Goal: Task Accomplishment & Management: Use online tool/utility

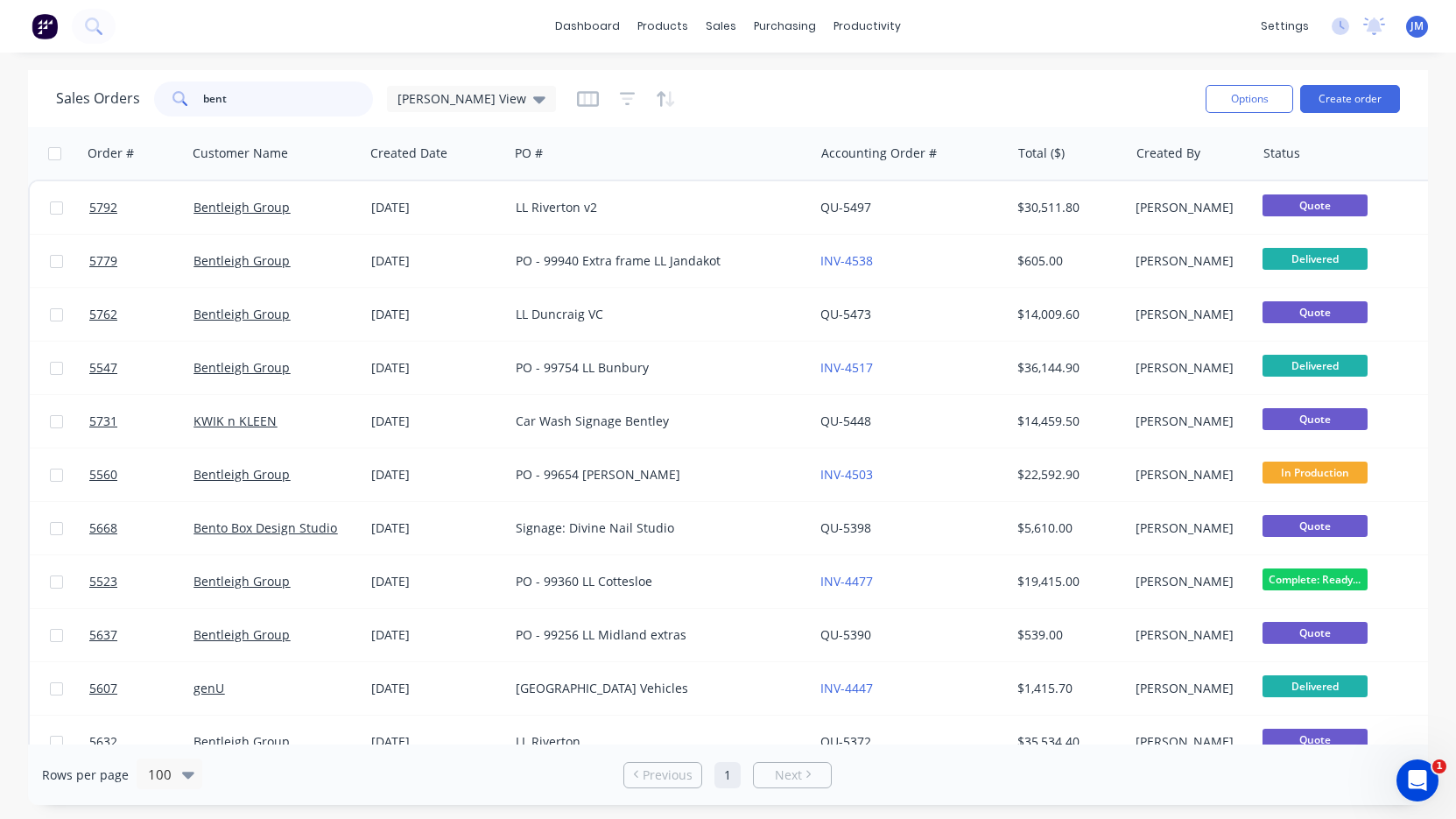
click at [278, 94] on input "bent" at bounding box center [287, 99] width 171 height 35
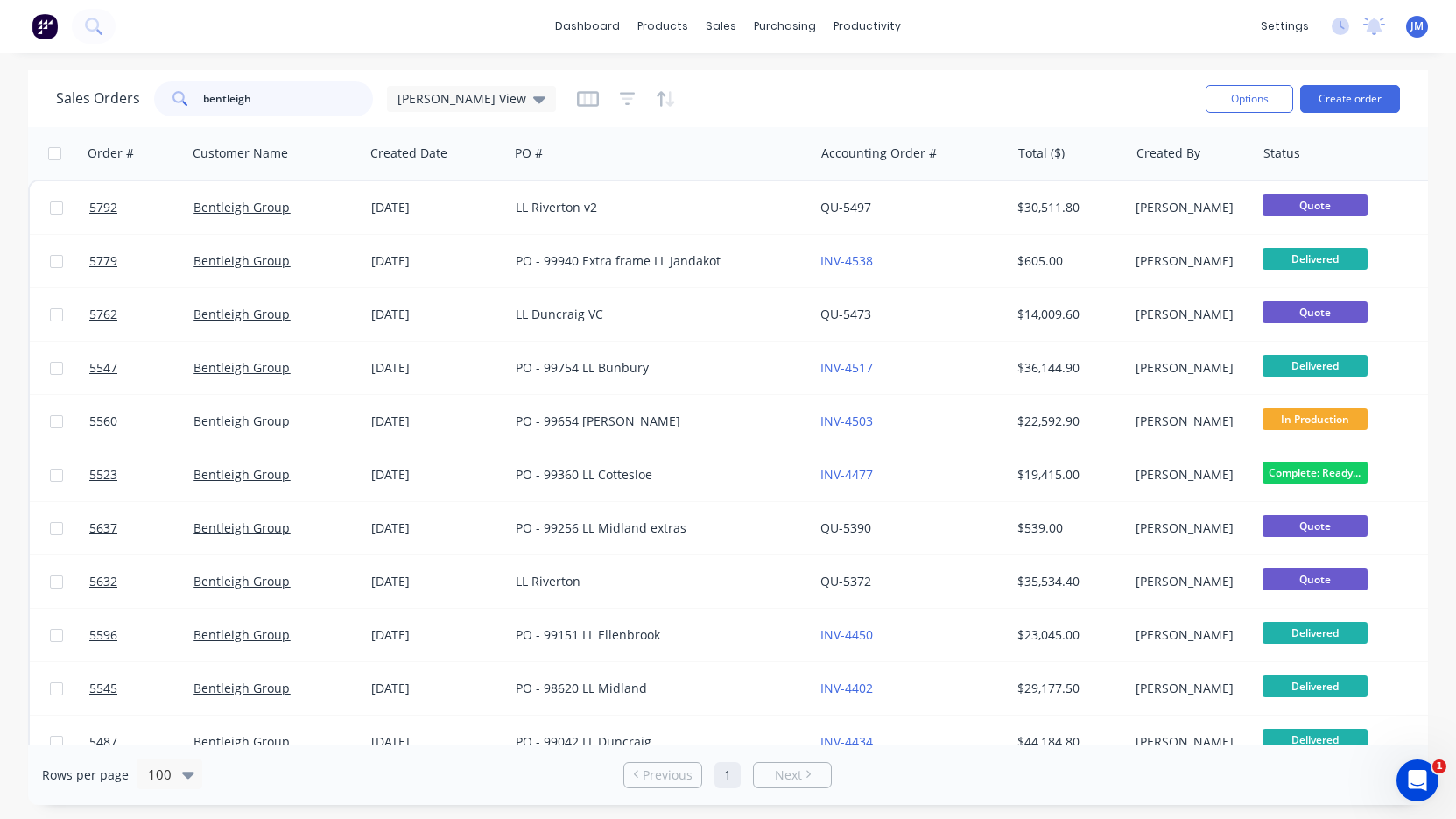
click at [267, 106] on input "bentleigh" at bounding box center [287, 99] width 171 height 35
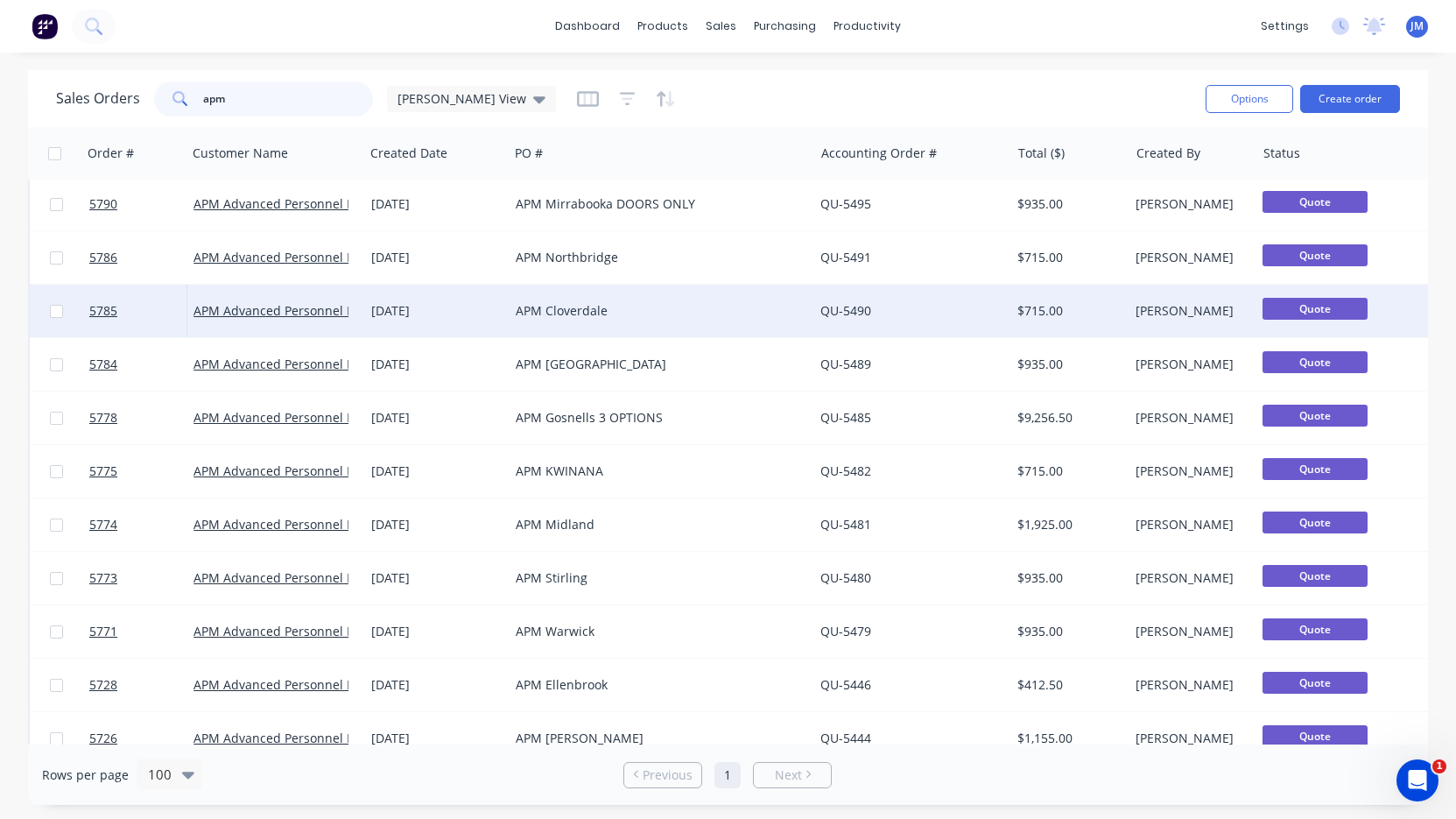
scroll to position [167, 0]
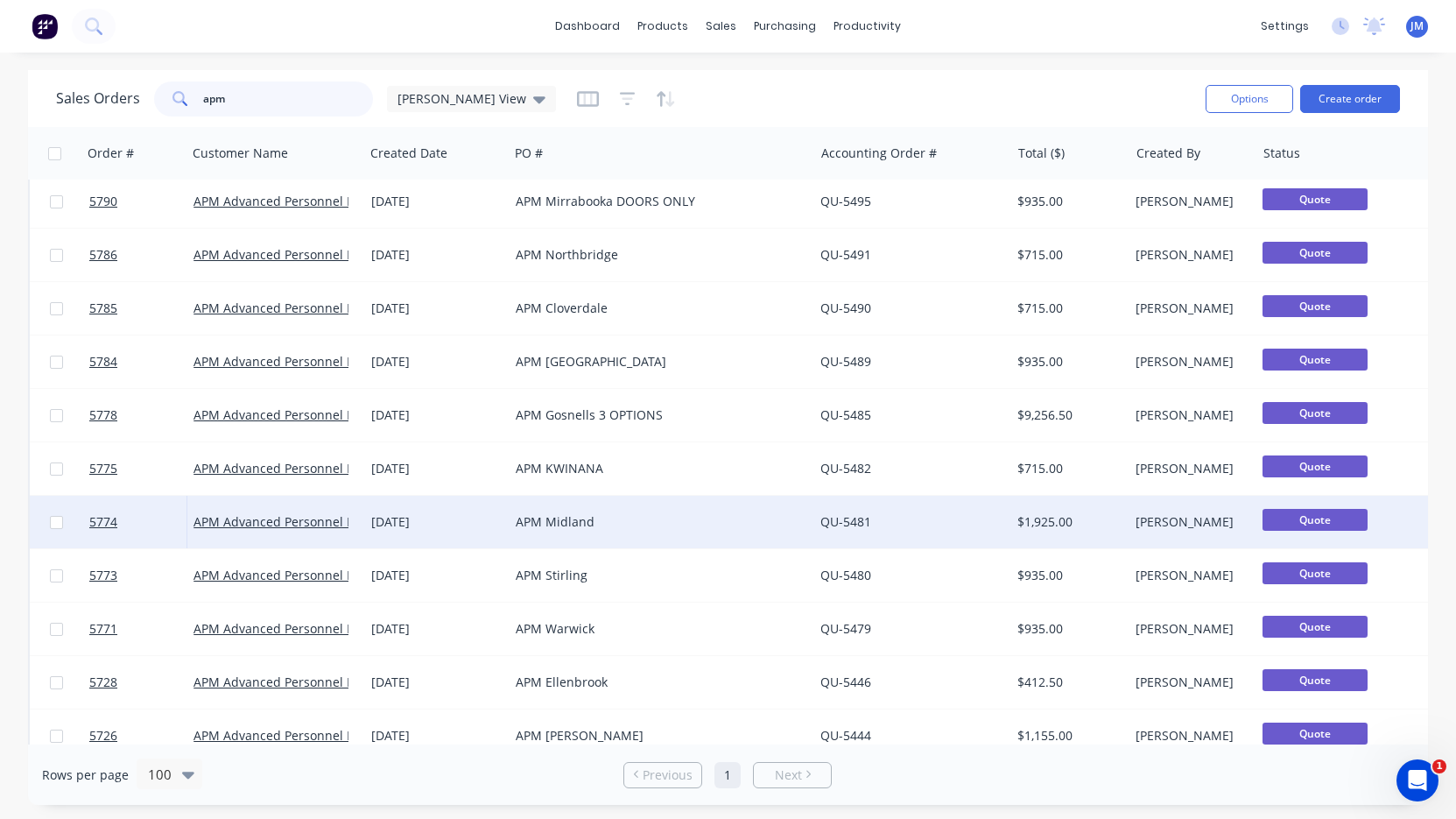
type input "apm"
click at [531, 518] on div "APM Midland" at bounding box center [654, 523] width 277 height 18
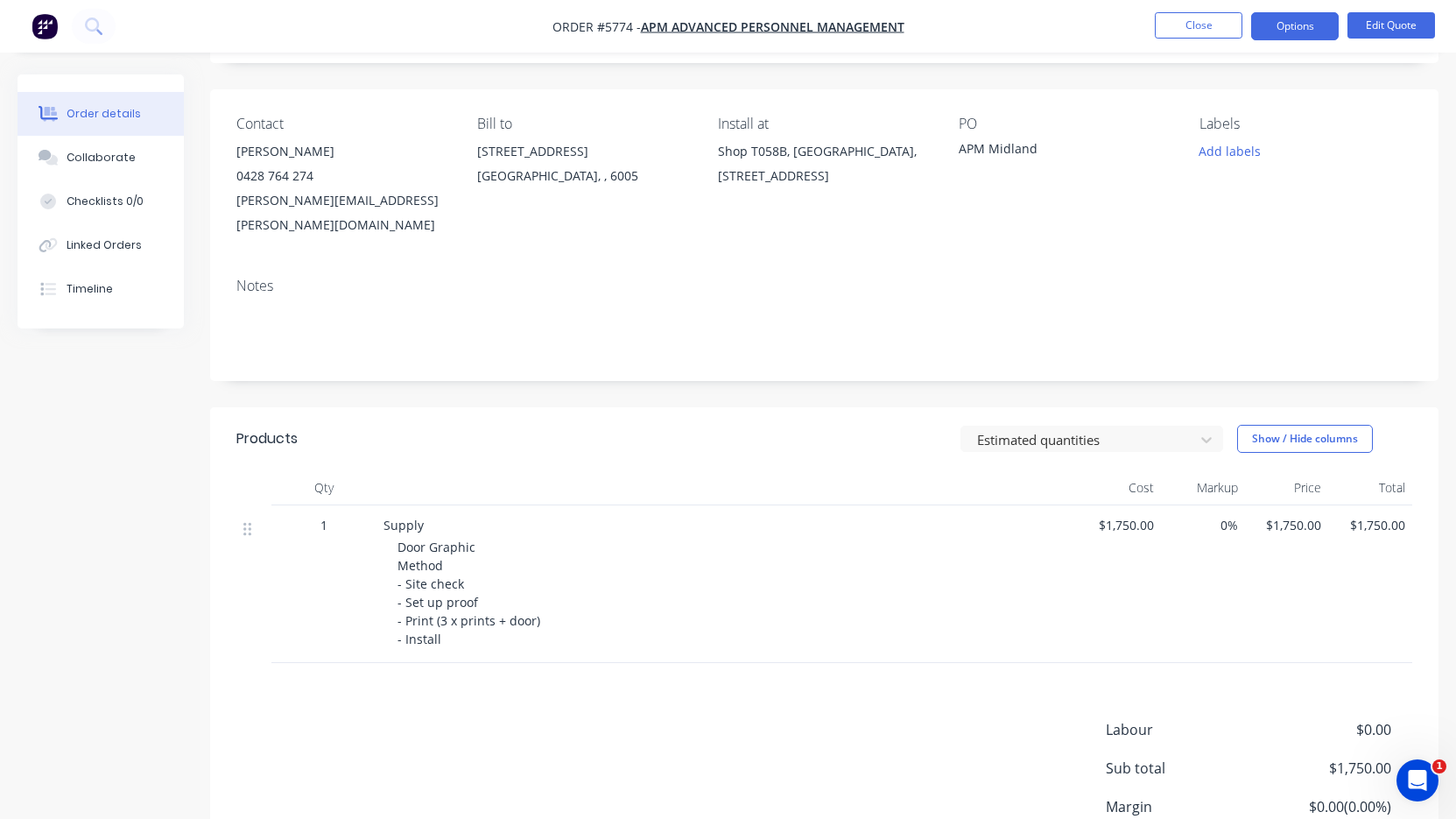
scroll to position [110, 0]
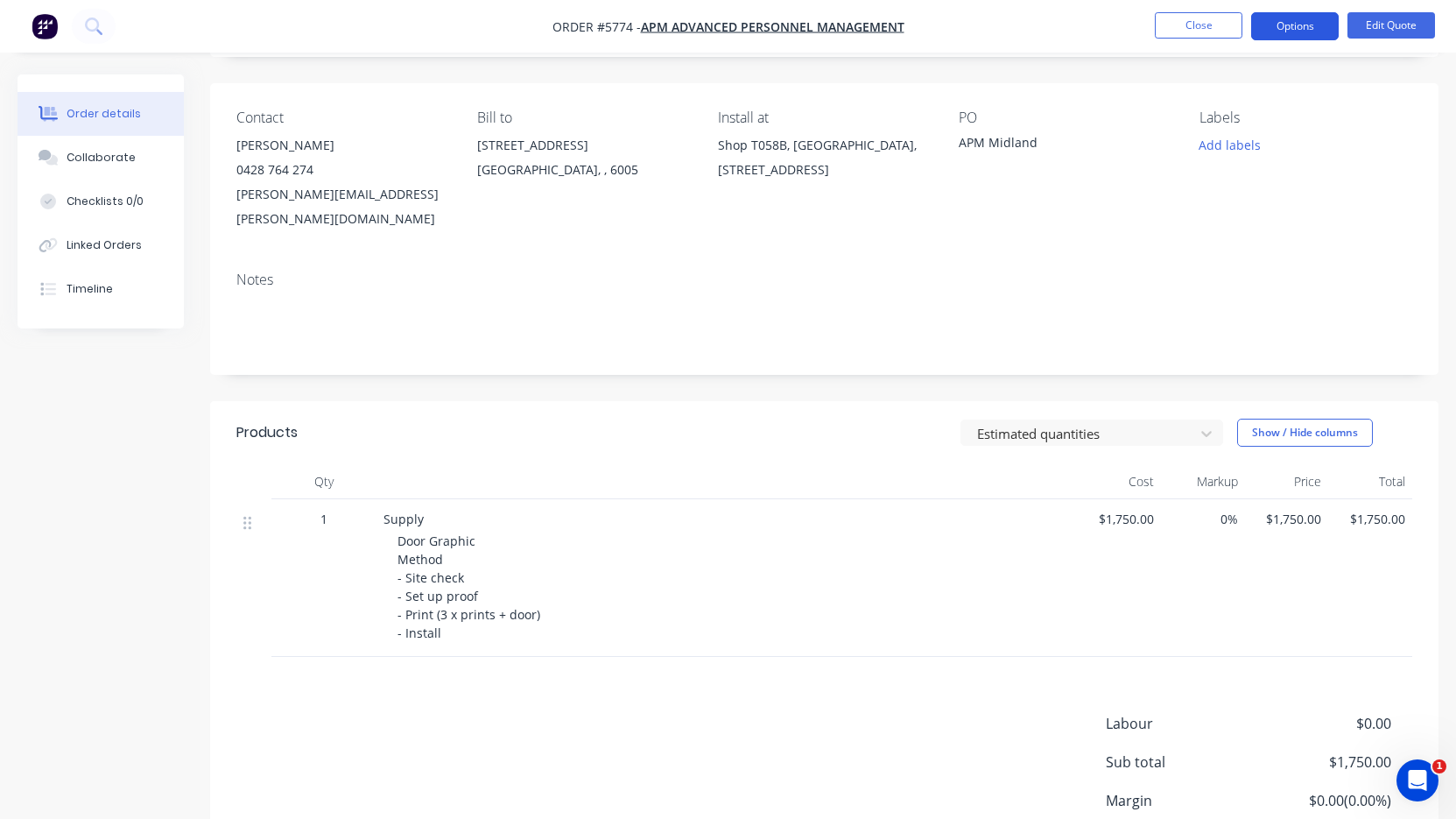
click at [1317, 30] on button "Options" at bounding box center [1295, 26] width 88 height 28
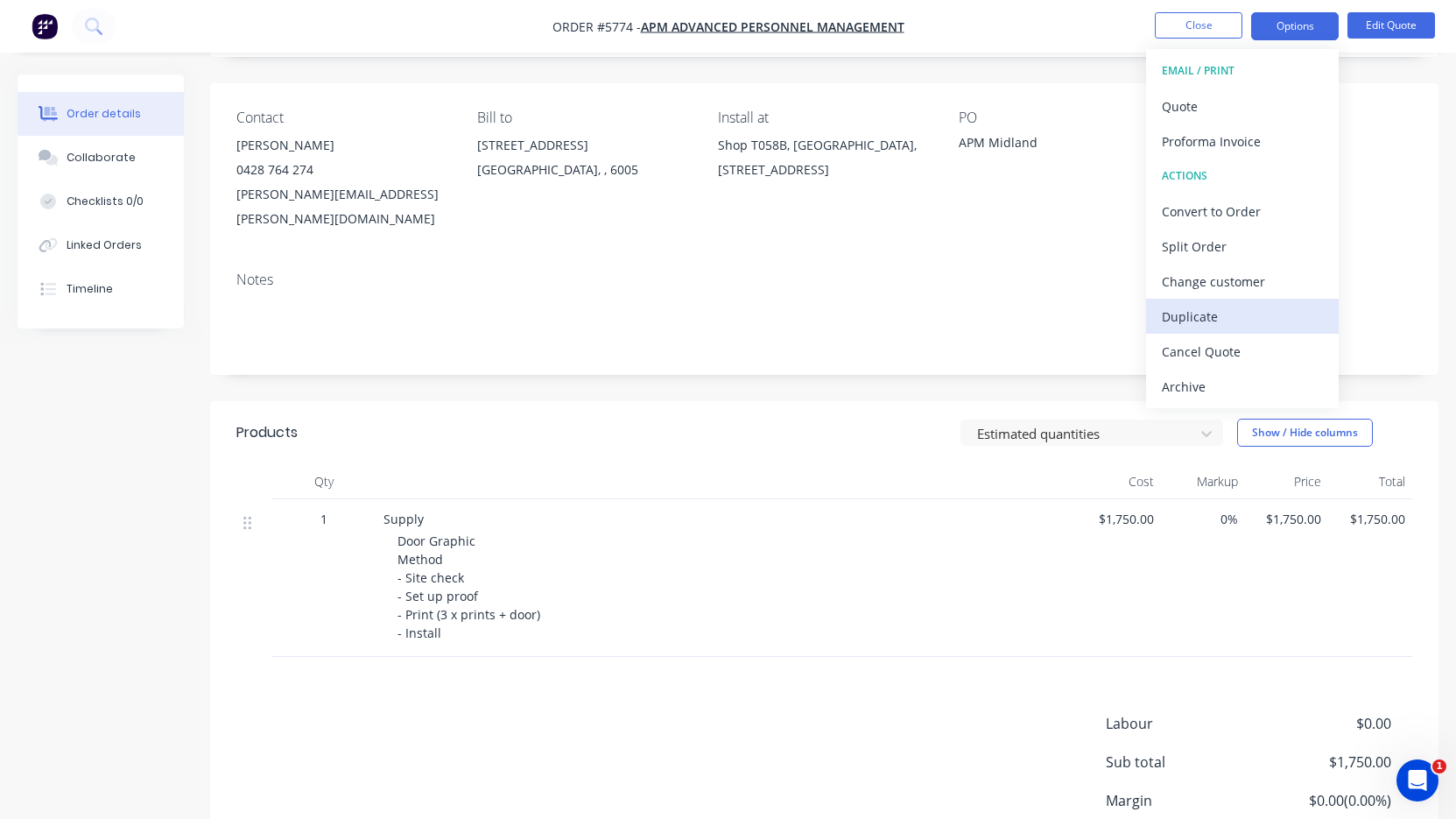
click at [1236, 329] on div "Duplicate" at bounding box center [1243, 317] width 161 height 25
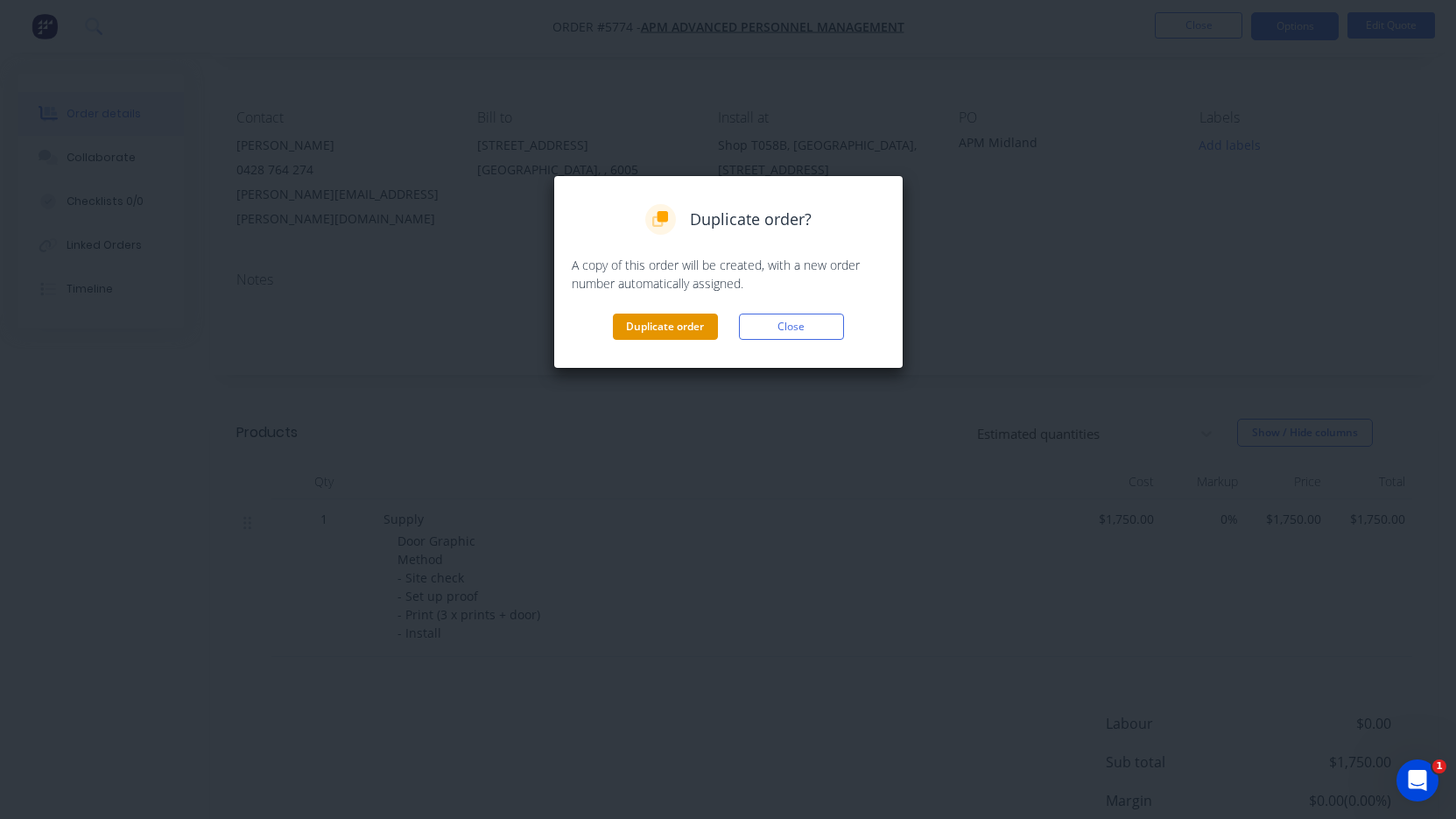
click at [671, 326] on button "Duplicate order" at bounding box center [666, 327] width 105 height 26
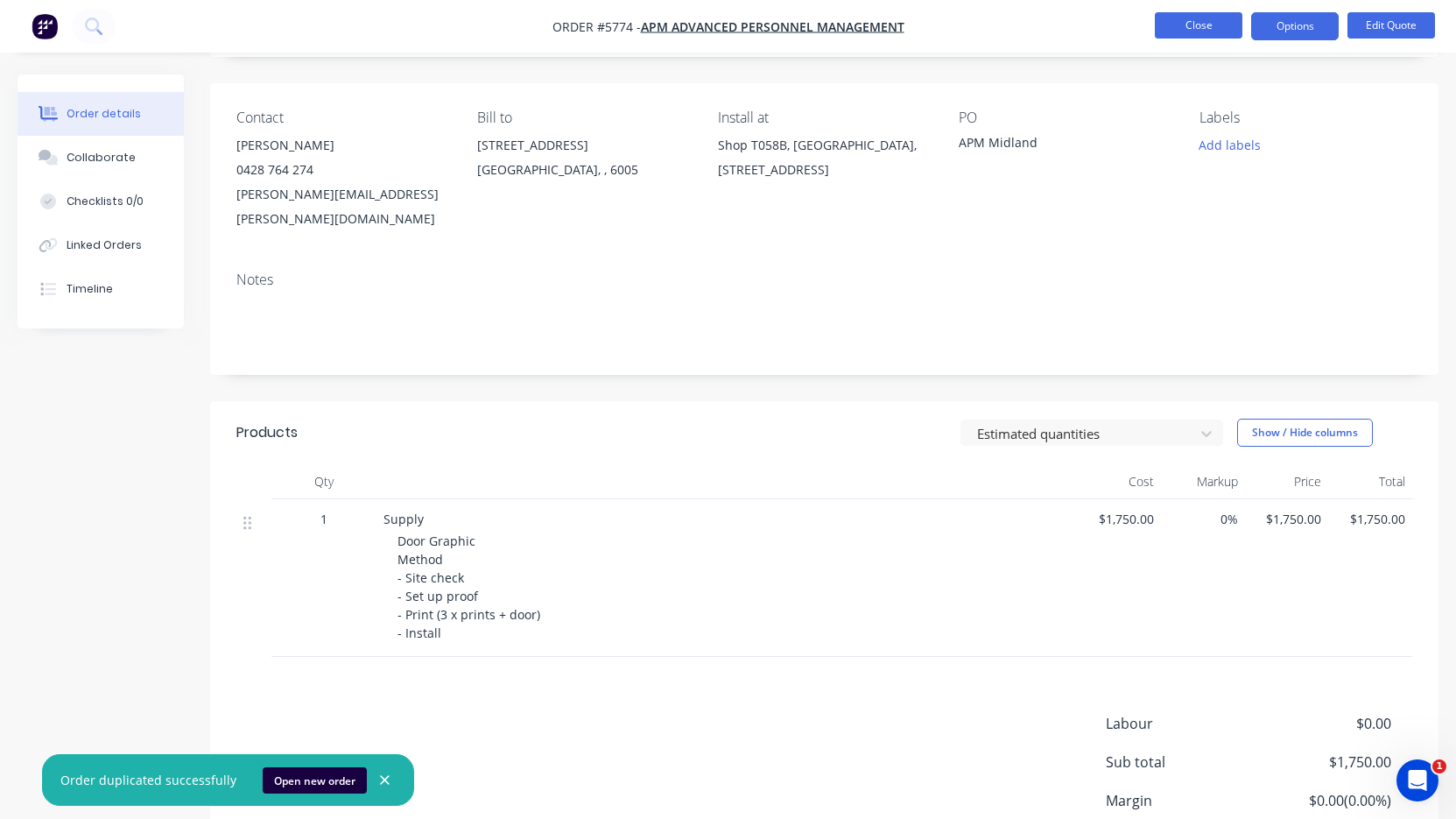
click at [1206, 29] on button "Close" at bounding box center [1199, 25] width 88 height 26
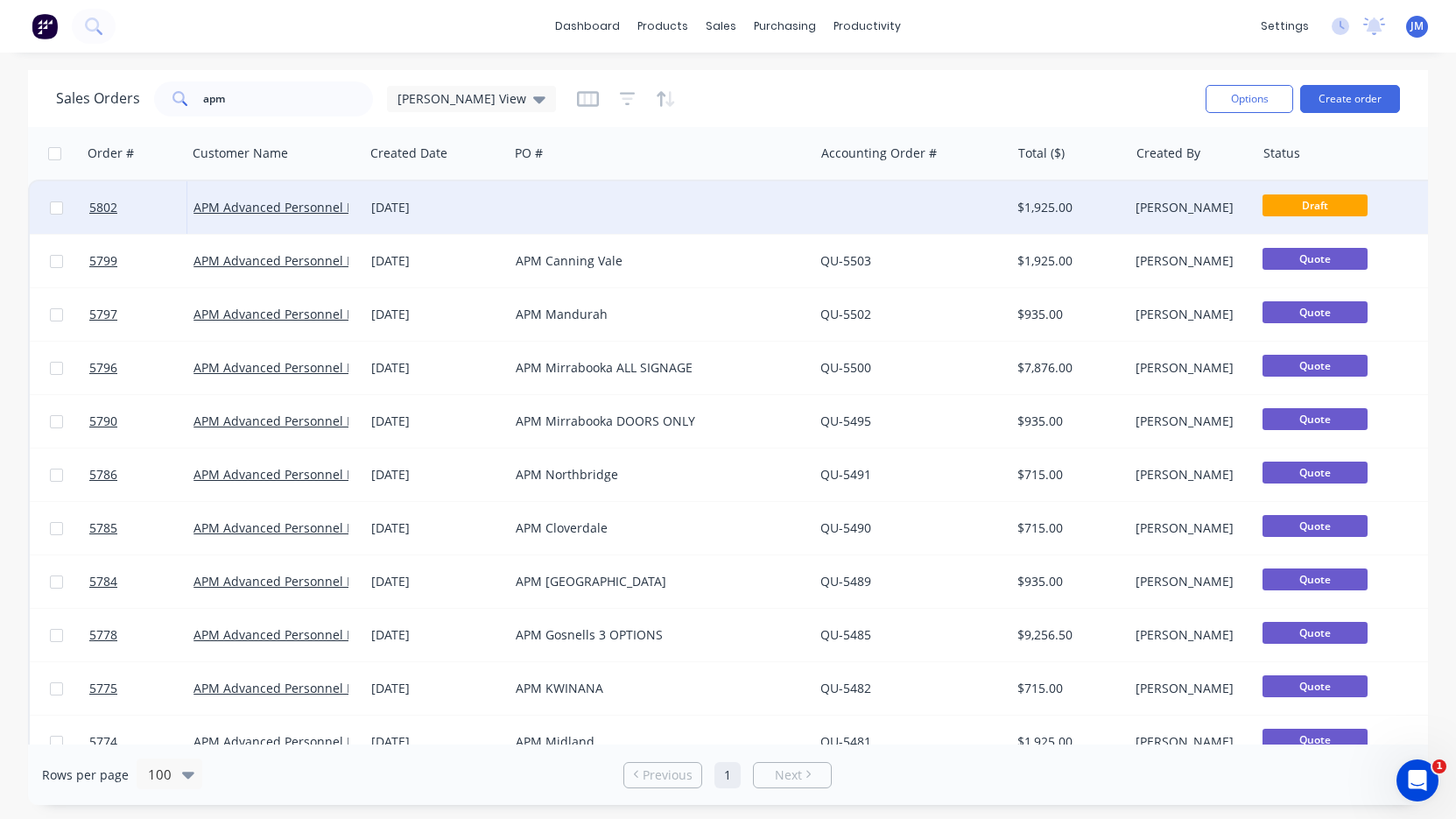
click at [875, 205] on div at bounding box center [912, 208] width 197 height 53
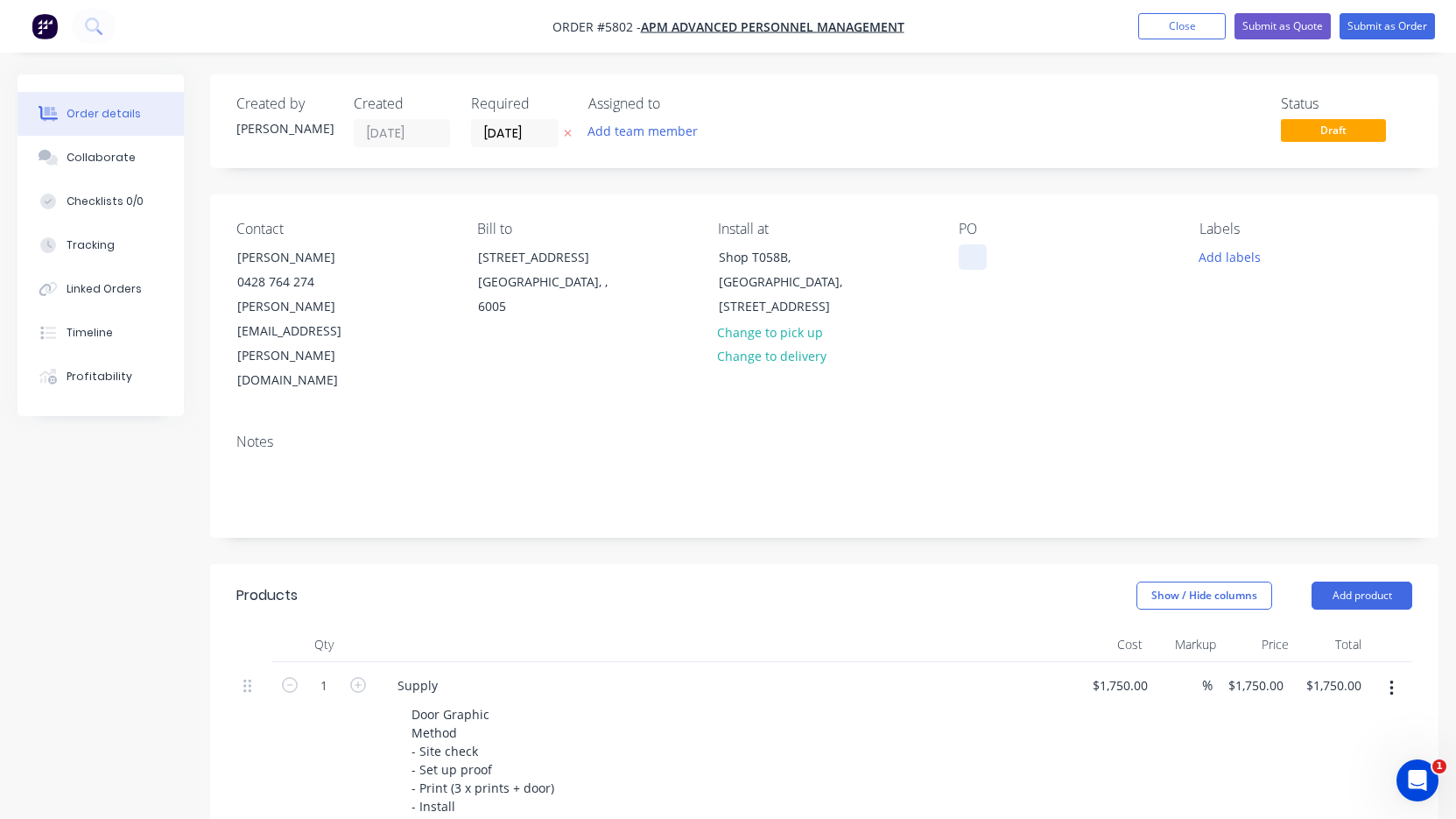
click at [964, 263] on div at bounding box center [973, 257] width 28 height 25
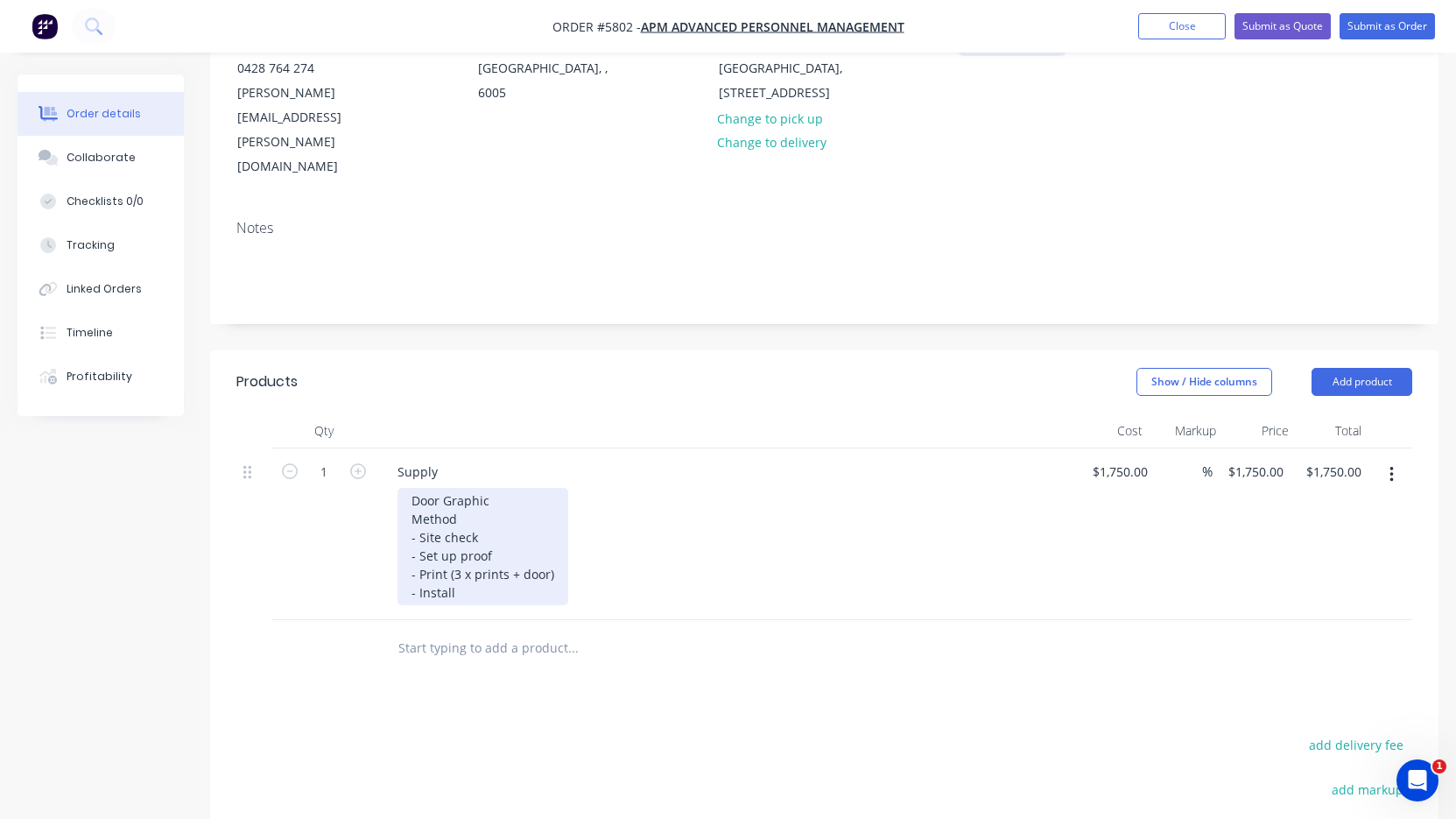
scroll to position [254, 0]
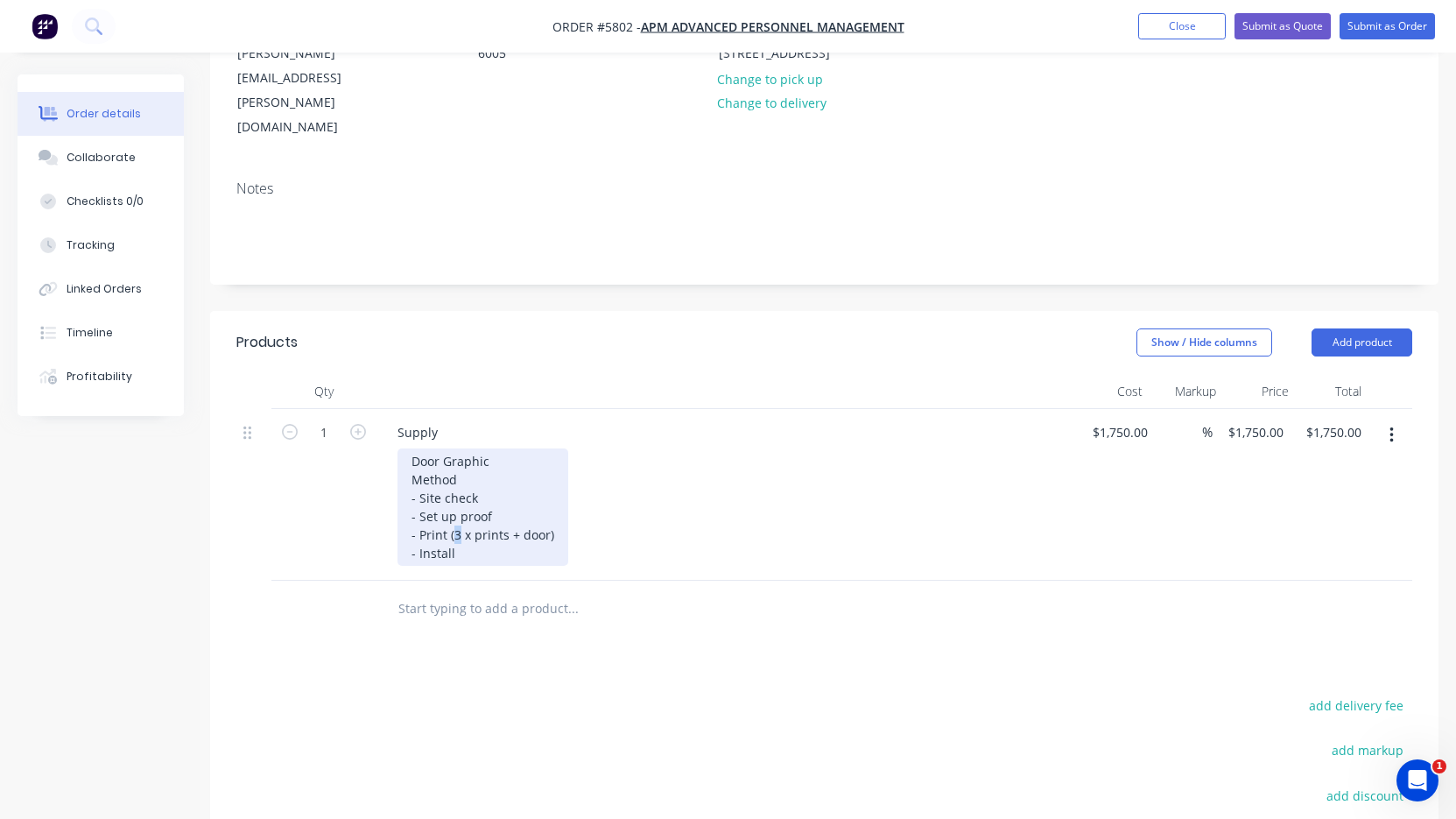
click at [454, 485] on div "Door Graphic Method - Site check - Set up proof - Print (3 x prints + door) - I…" at bounding box center [482, 507] width 171 height 117
click at [522, 484] on div "Door Graphic Method - Site check - Set up proof - Print (5 x prints + door) - I…" at bounding box center [482, 507] width 171 height 117
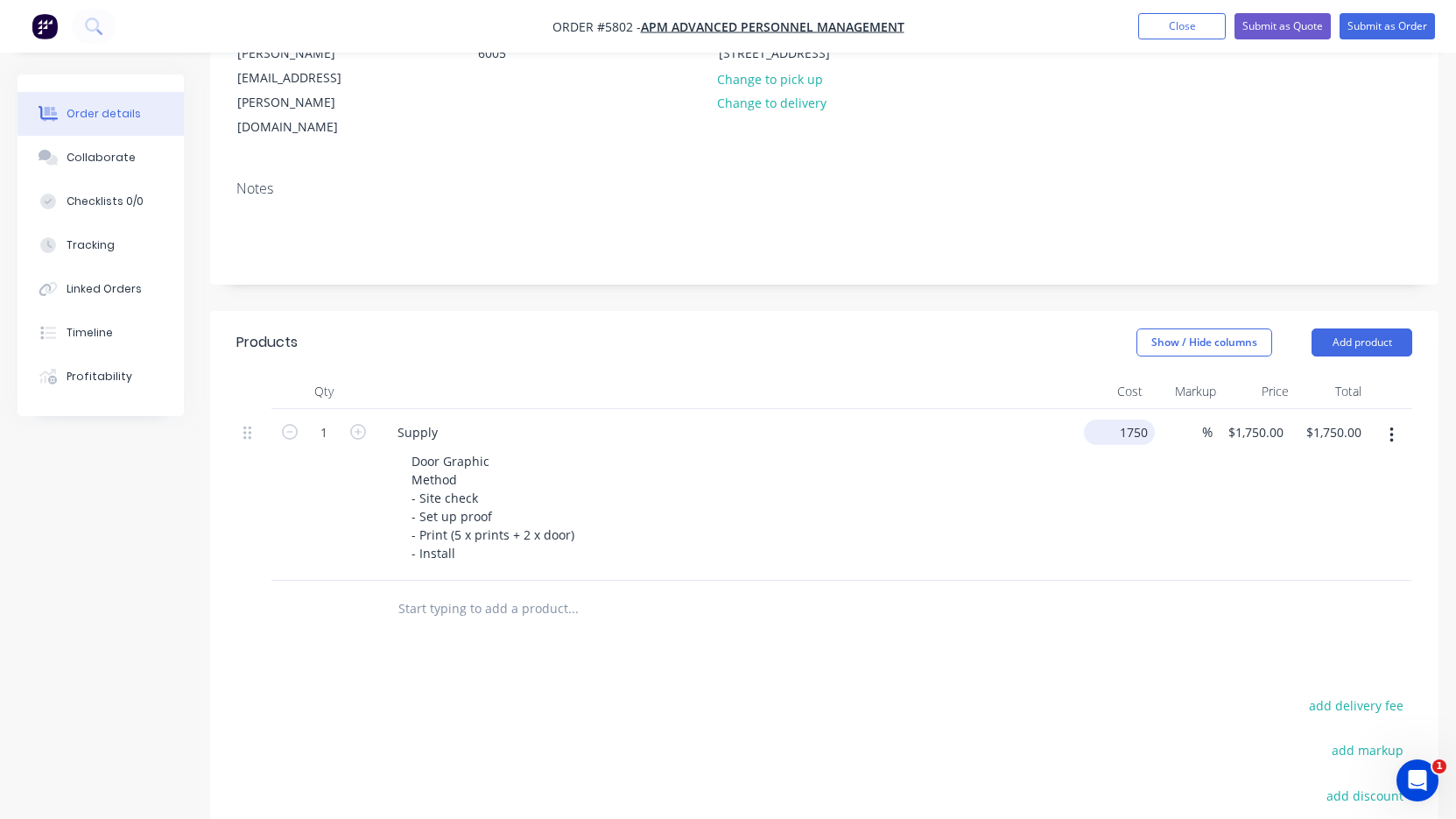
click at [1123, 419] on input "1750" at bounding box center [1124, 432] width 64 height 25
type input "$2,550.00"
click at [958, 581] on div at bounding box center [691, 609] width 631 height 57
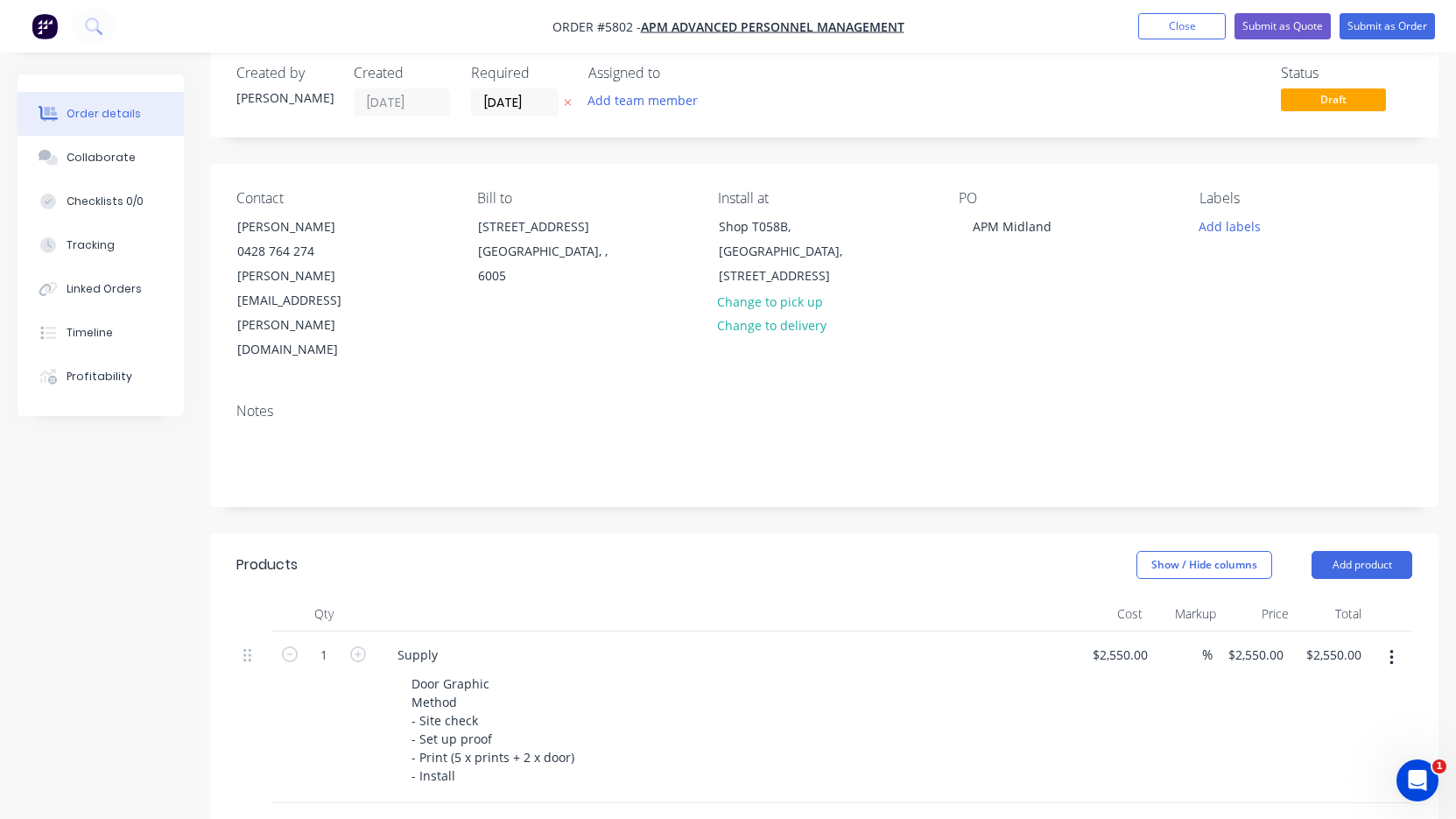
scroll to position [0, 0]
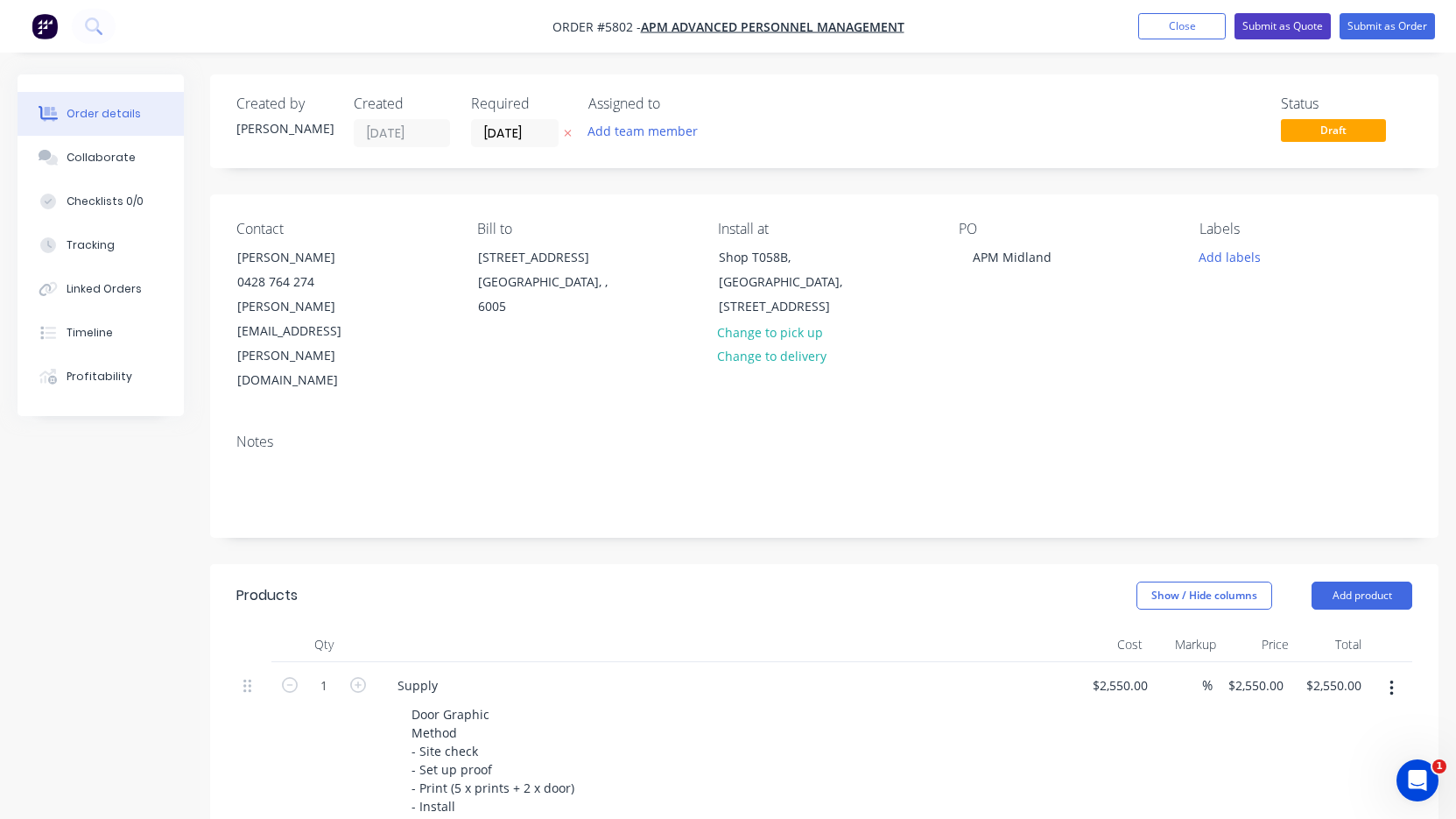
click at [1293, 29] on button "Submit as Quote" at bounding box center [1283, 25] width 96 height 26
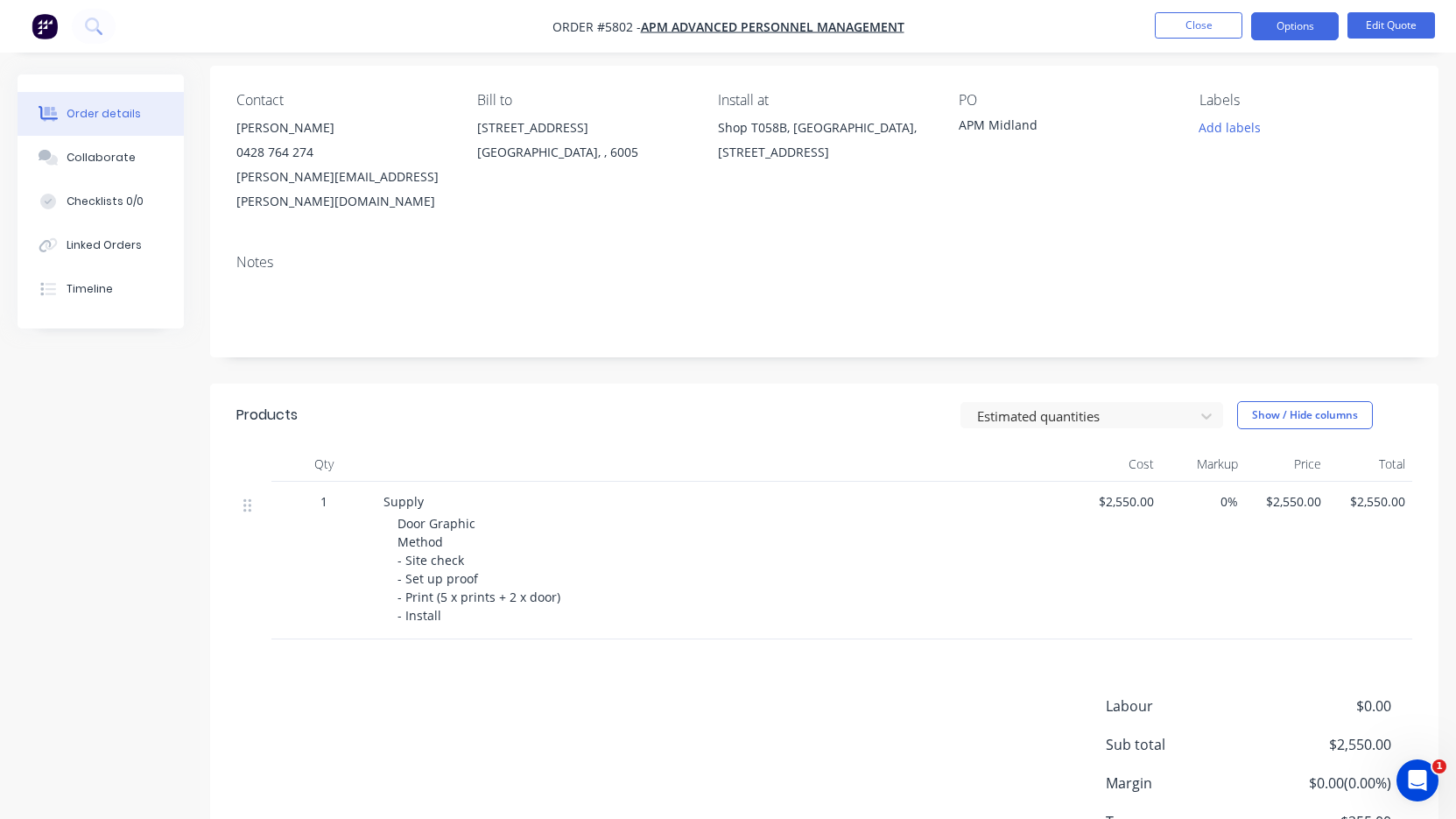
scroll to position [134, 0]
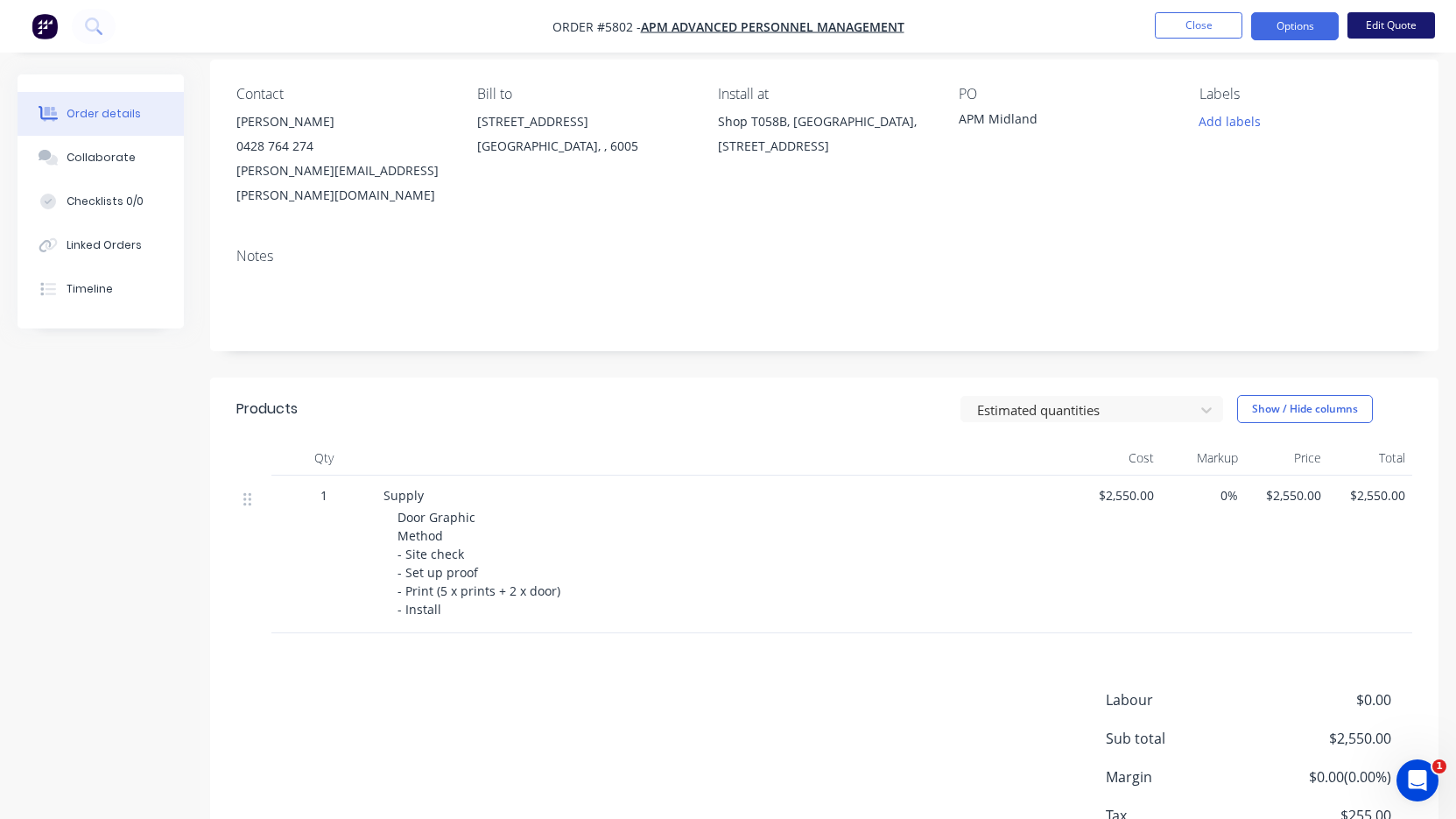
click at [1389, 23] on button "Edit Quote" at bounding box center [1392, 25] width 88 height 26
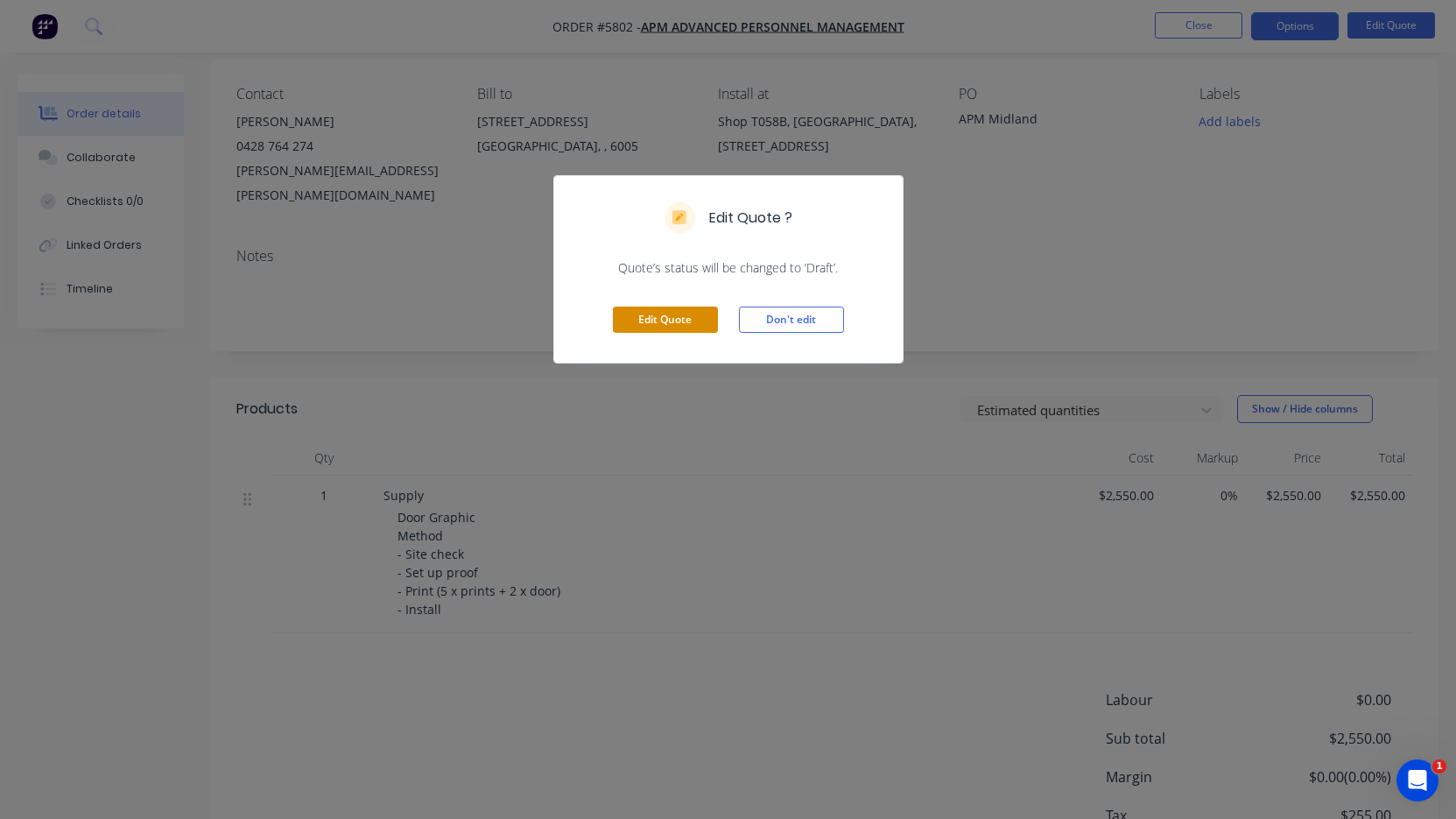
click at [673, 322] on button "Edit Quote" at bounding box center [666, 320] width 105 height 26
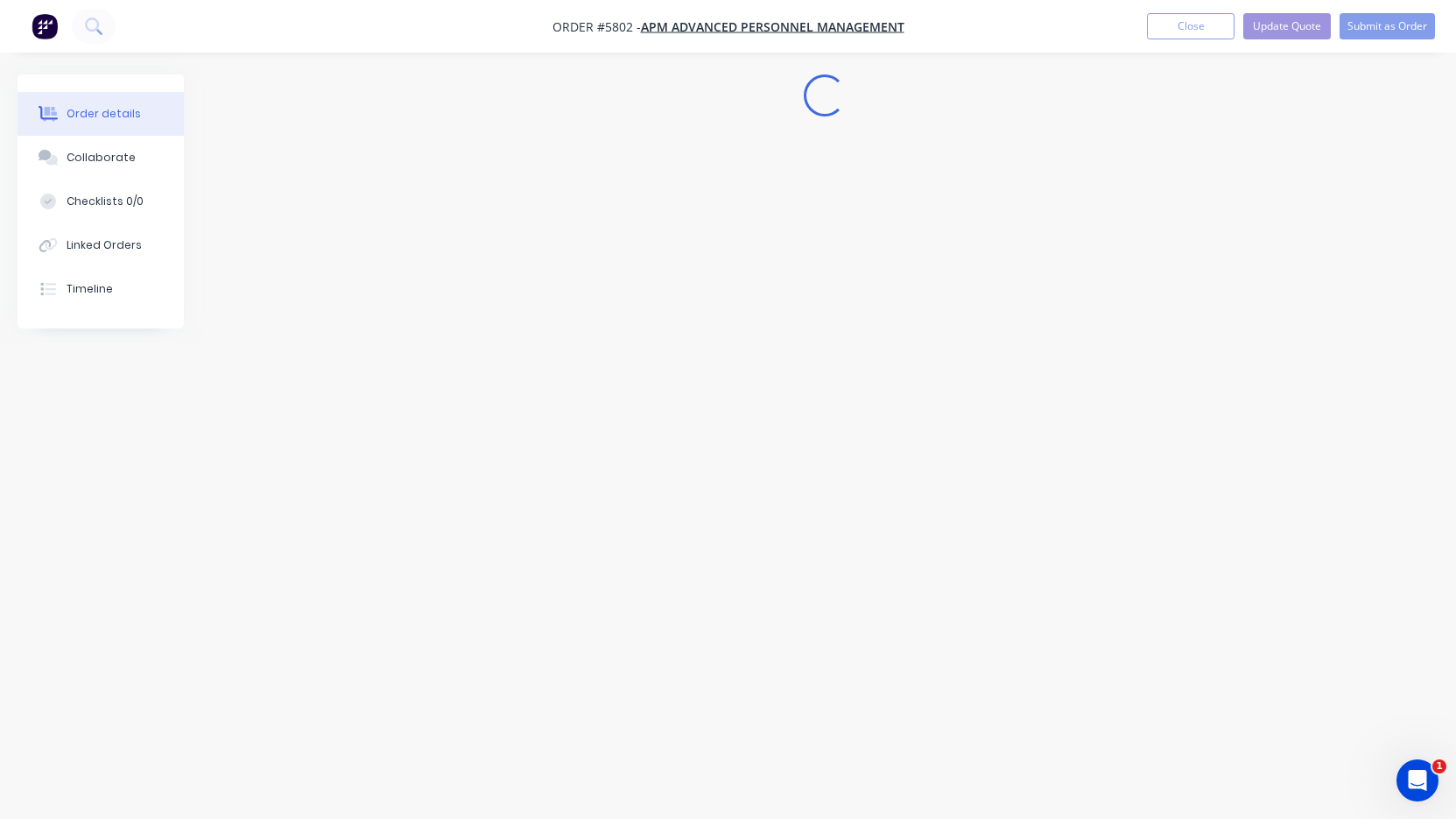
scroll to position [0, 0]
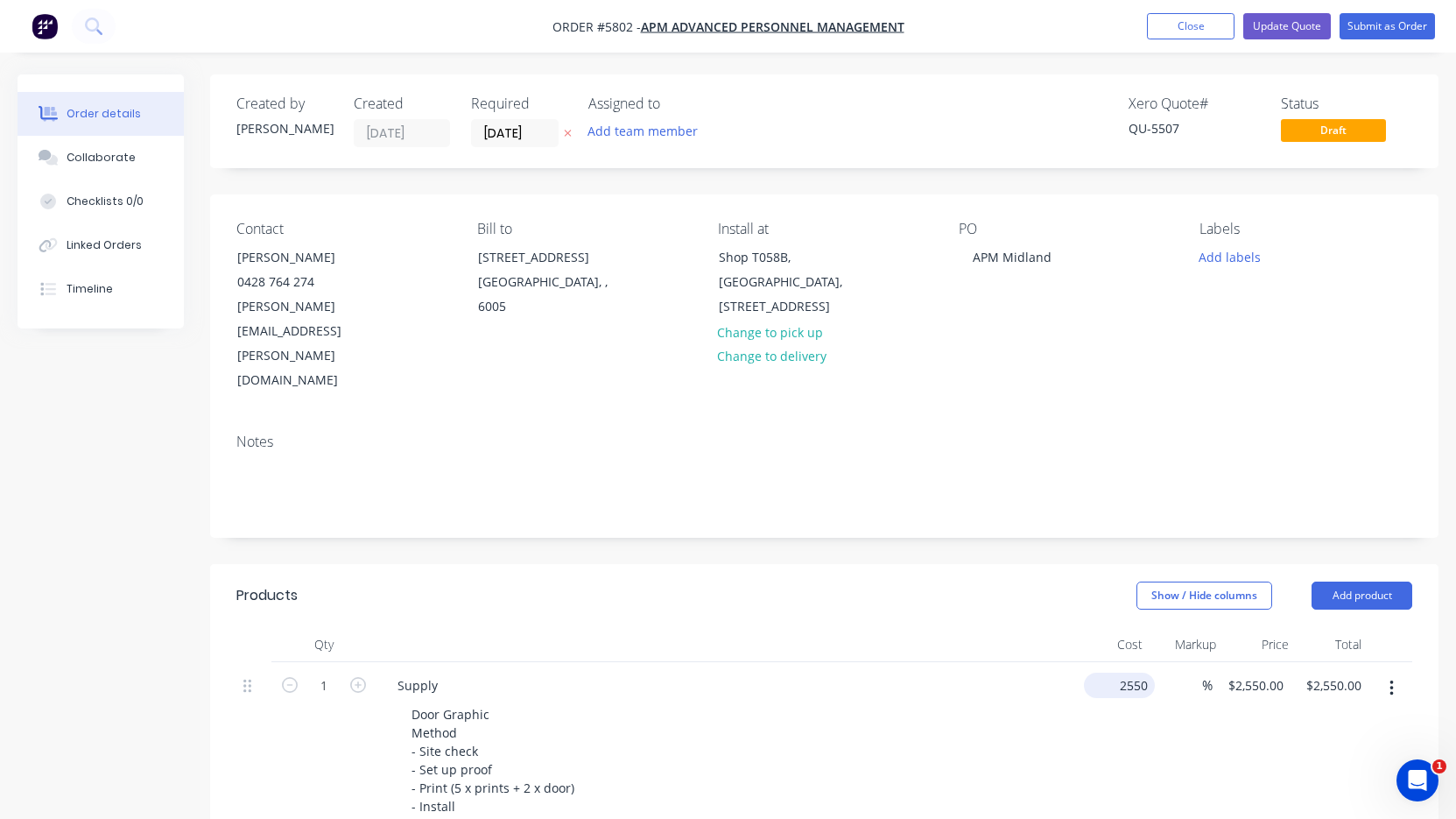
click at [1100, 662] on div "2550 $2,550.00" at bounding box center [1116, 748] width 78 height 172
type input "$2,750.00"
click at [1025, 673] on div "Supply" at bounding box center [727, 685] width 687 height 25
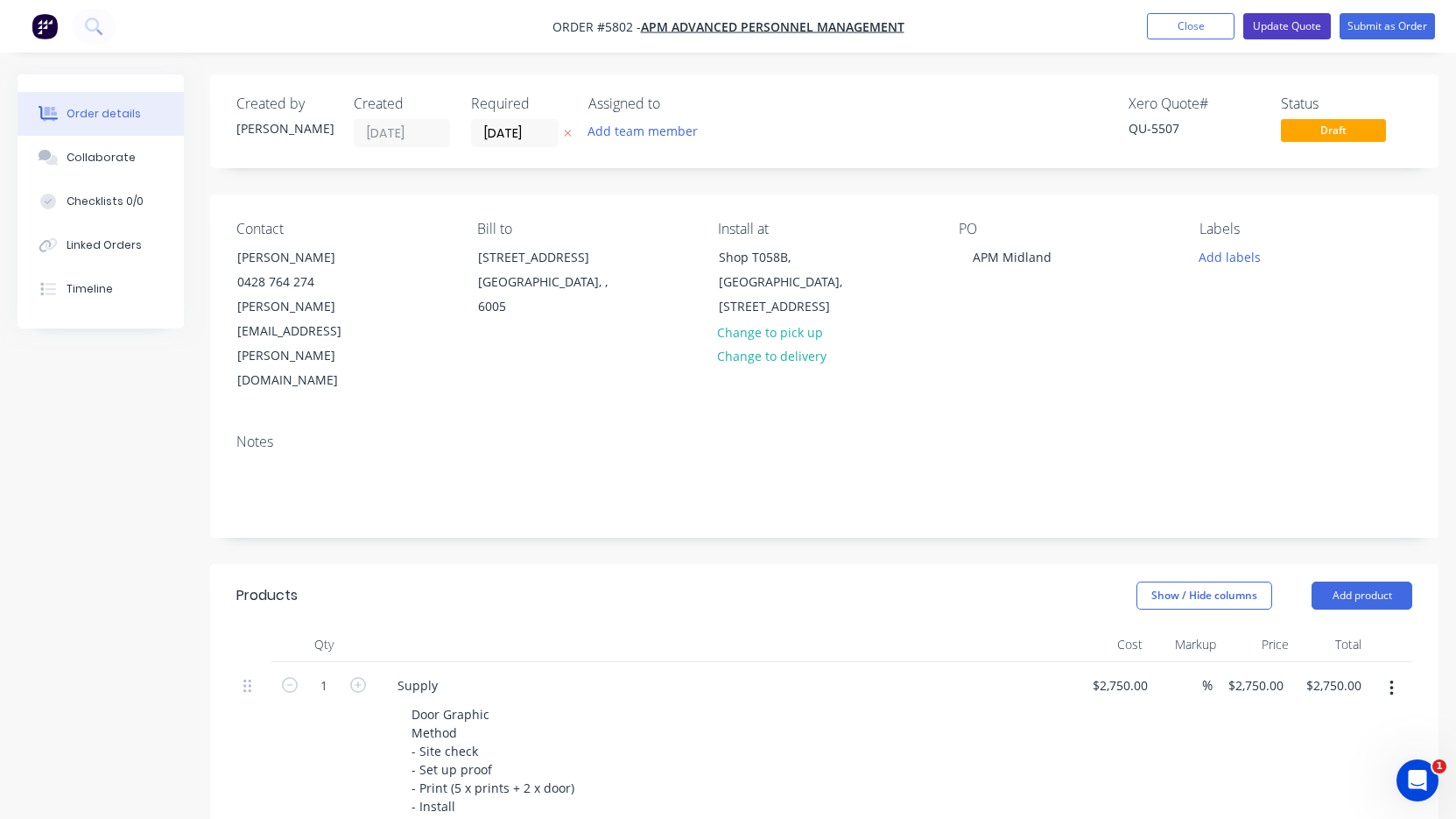
click at [1284, 17] on button "Update Quote" at bounding box center [1287, 25] width 88 height 26
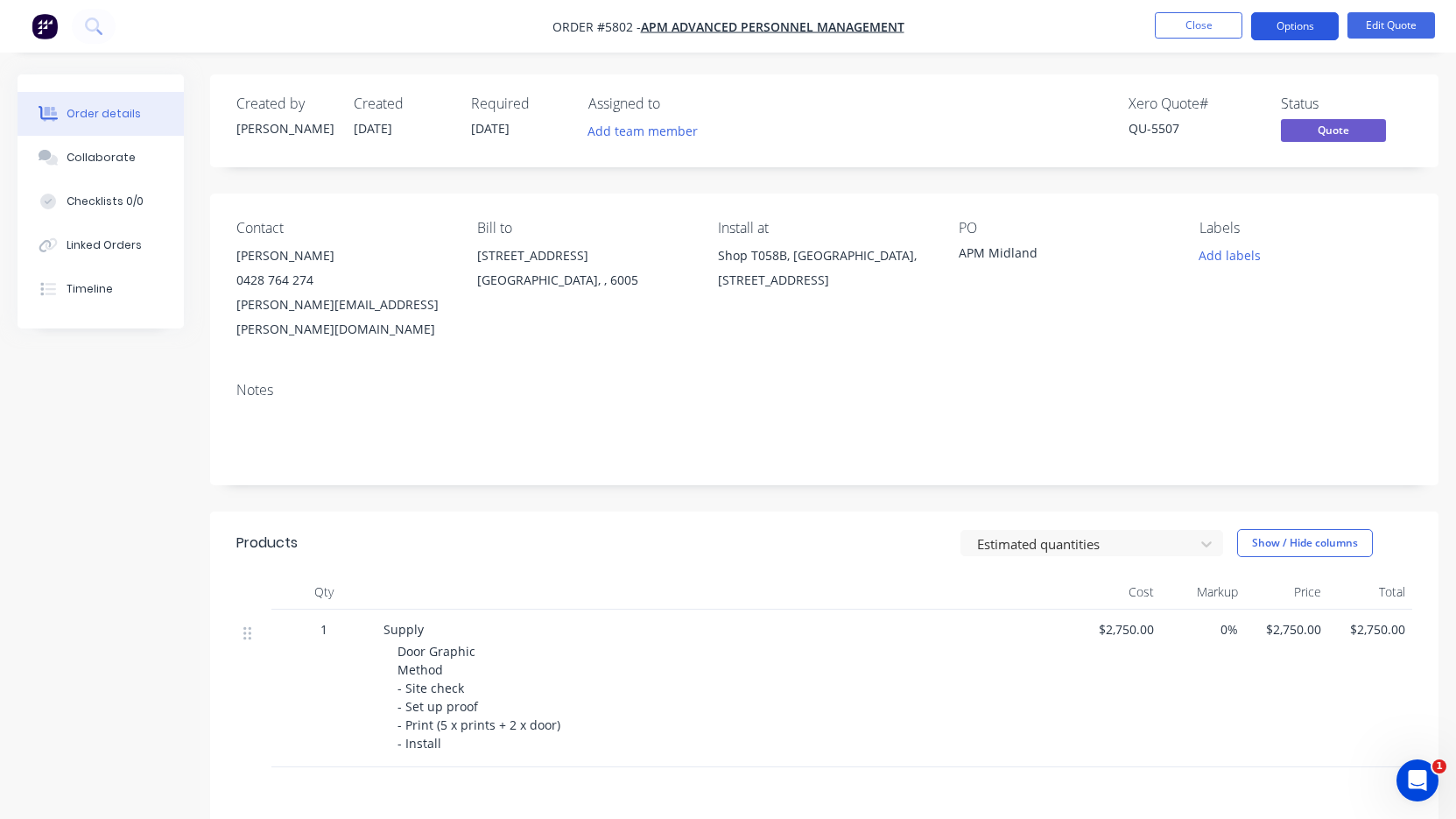
click at [1292, 26] on button "Options" at bounding box center [1295, 26] width 88 height 28
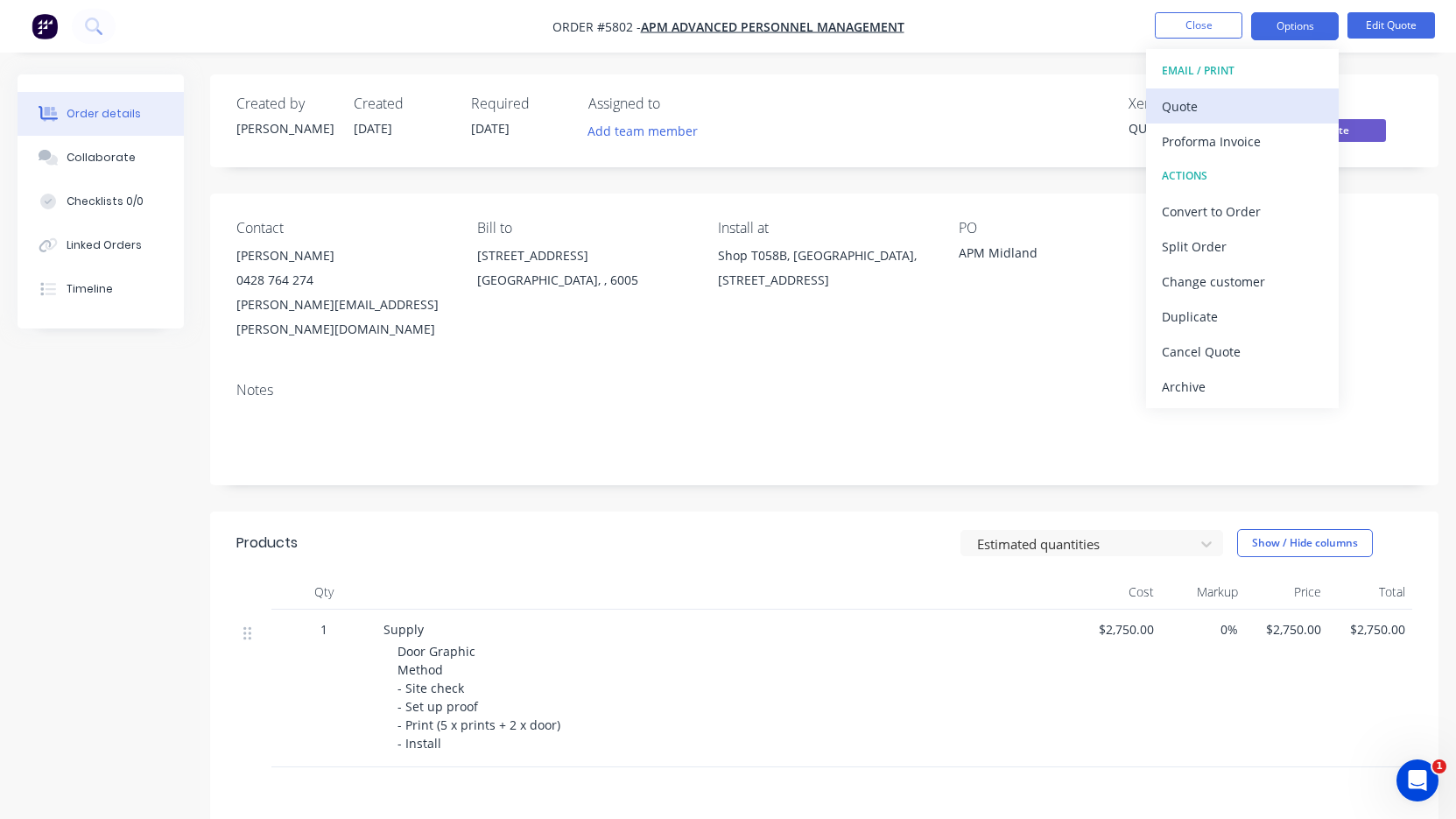
click at [1255, 113] on div "Quote" at bounding box center [1243, 106] width 161 height 25
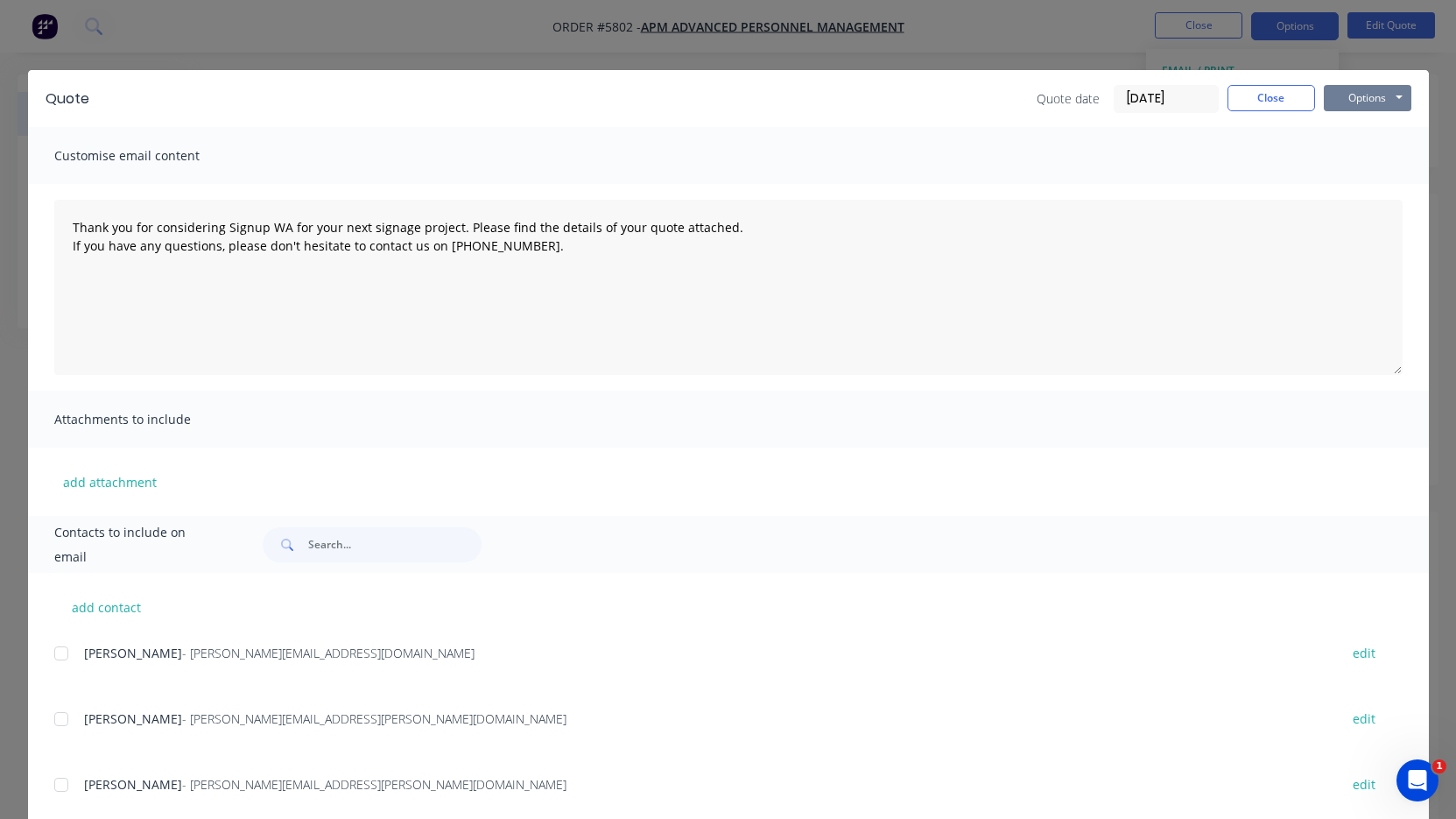
click at [1355, 100] on button "Options" at bounding box center [1368, 98] width 88 height 26
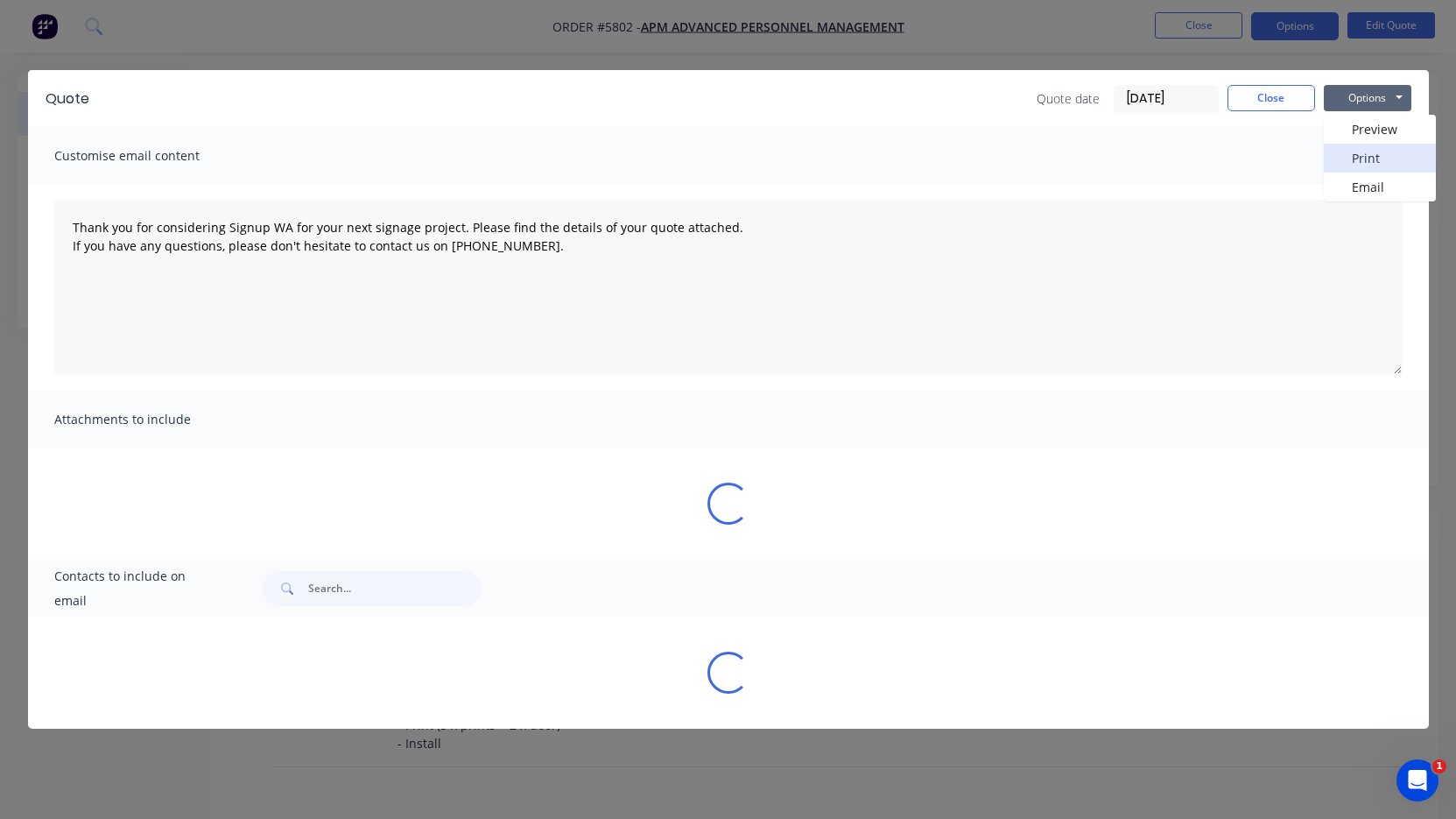
click at [1356, 155] on button "Print" at bounding box center [1380, 158] width 112 height 29
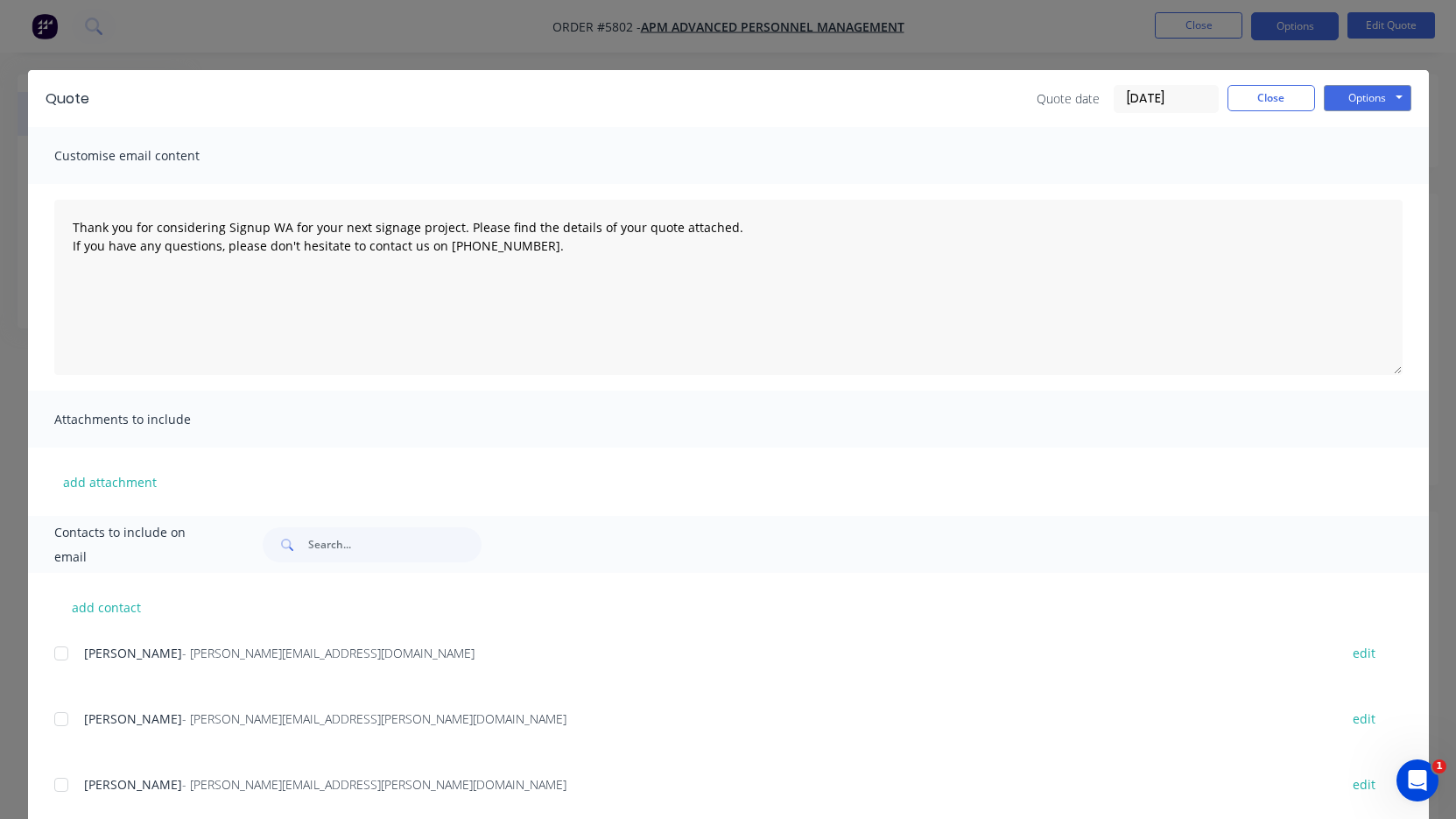
type textarea "Thank you for considering Signup WA for your next signage project. Please find …"
click at [1188, 25] on div "Quote Quote date [DATE] Close Options Preview Print Email Customise email conte…" at bounding box center [728, 410] width 1456 height 819
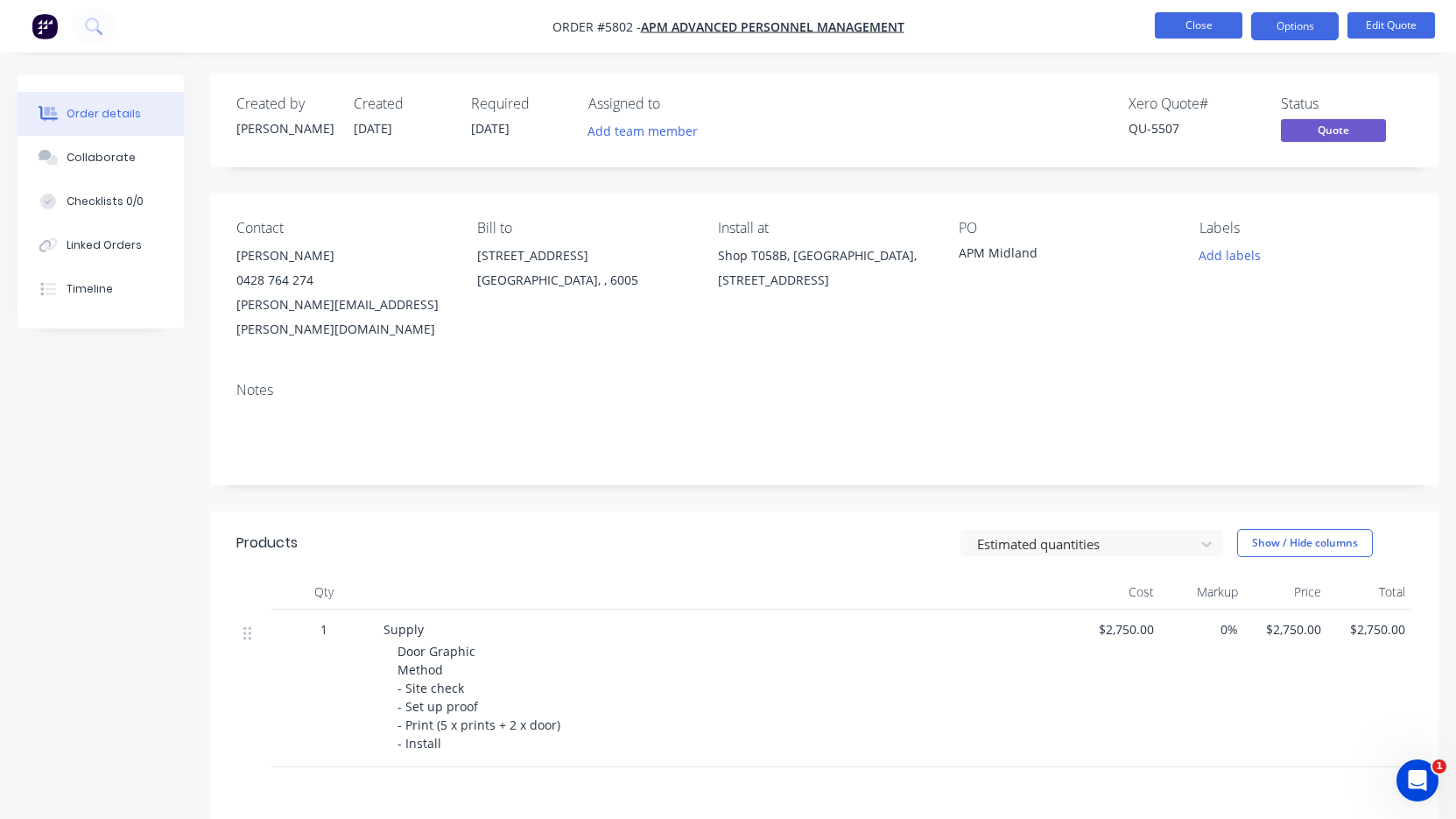
click at [1188, 22] on button "Close" at bounding box center [1199, 25] width 88 height 26
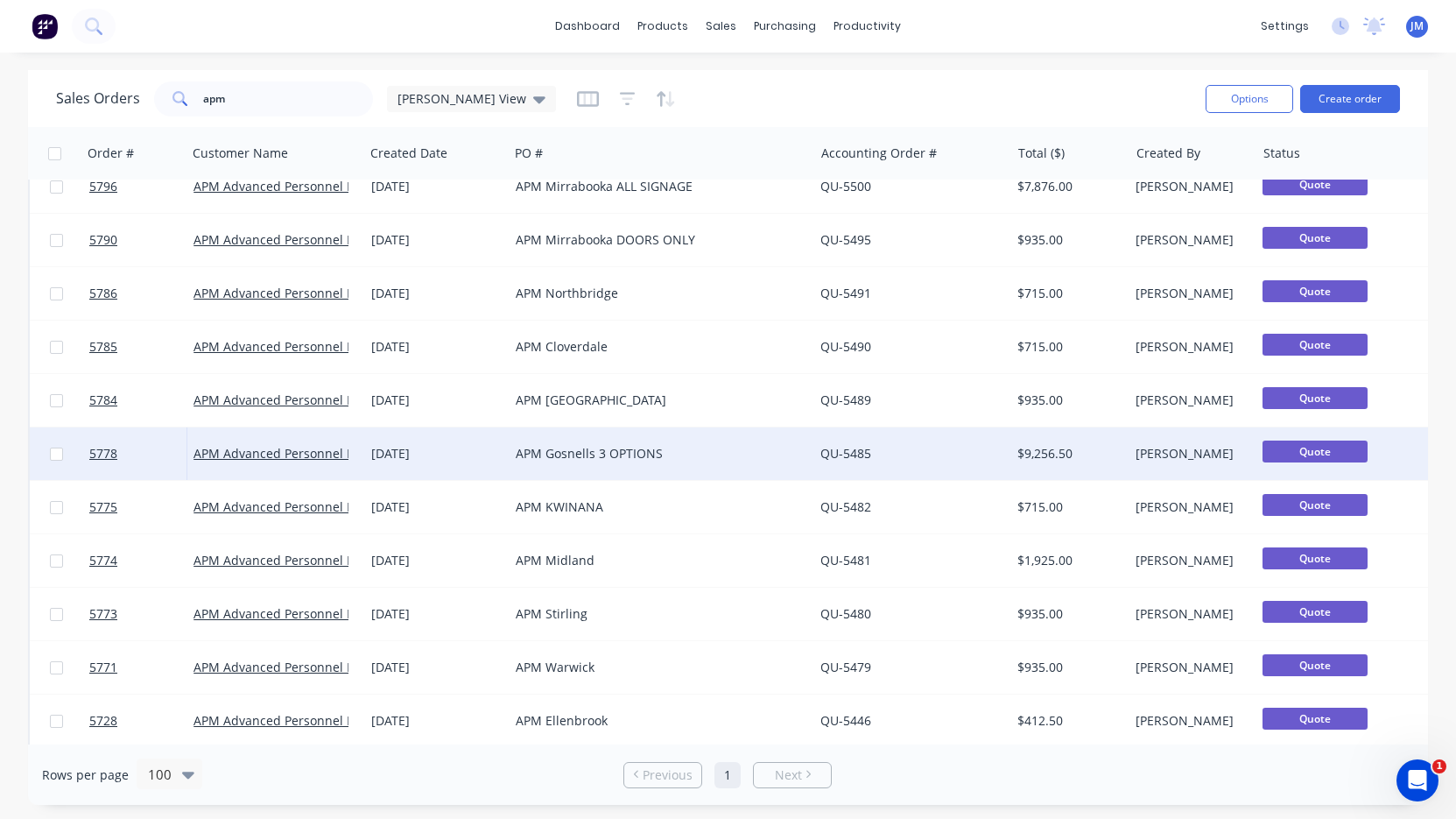
scroll to position [182, 0]
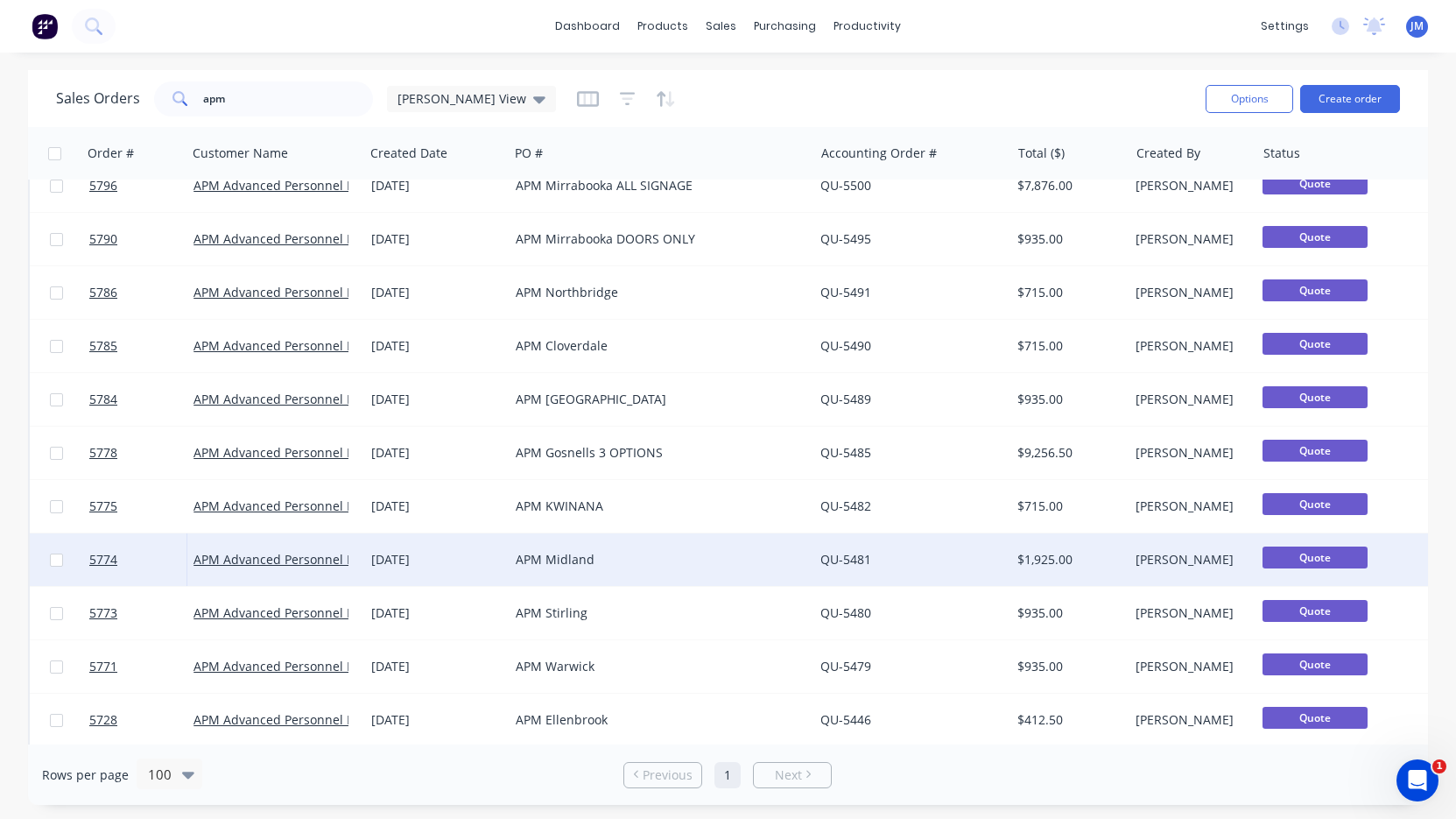
click at [615, 570] on div "APM Midland" at bounding box center [661, 560] width 305 height 53
